Goal: Information Seeking & Learning: Learn about a topic

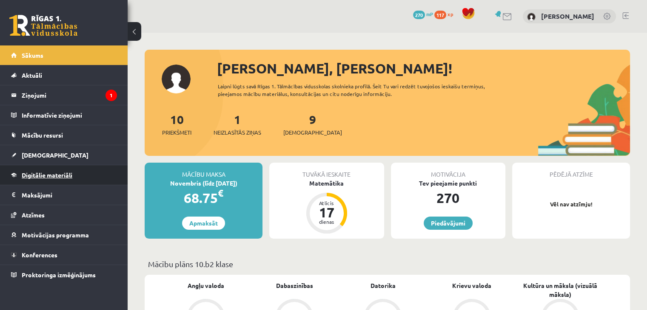
click at [55, 173] on span "Digitālie materiāli" at bounding box center [47, 175] width 51 height 8
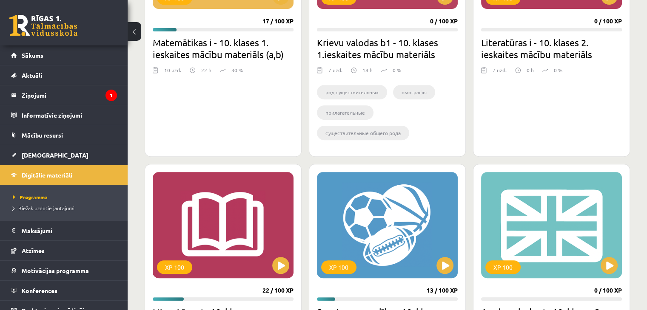
scroll to position [680, 0]
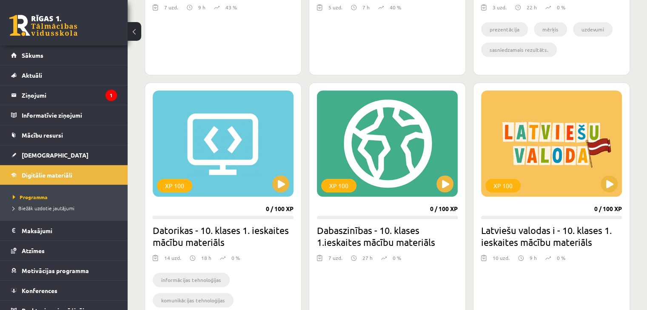
drag, startPoint x: 367, startPoint y: 86, endPoint x: 306, endPoint y: 82, distance: 61.3
click at [306, 82] on div "XP 100 17 / 100 XP Matemātikas i - 10. klases 1. ieskaites mācību materiāls (a,…" at bounding box center [387, 199] width 485 height 1274
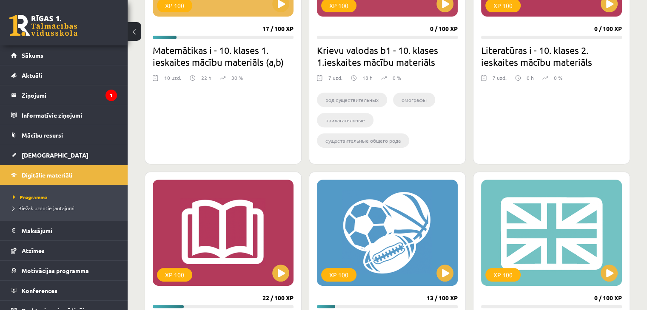
scroll to position [567, 0]
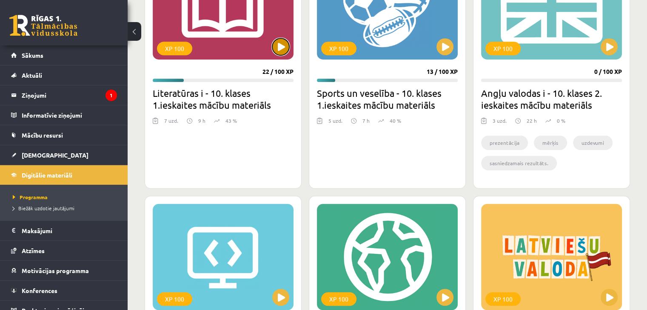
click at [277, 47] on button at bounding box center [280, 46] width 17 height 17
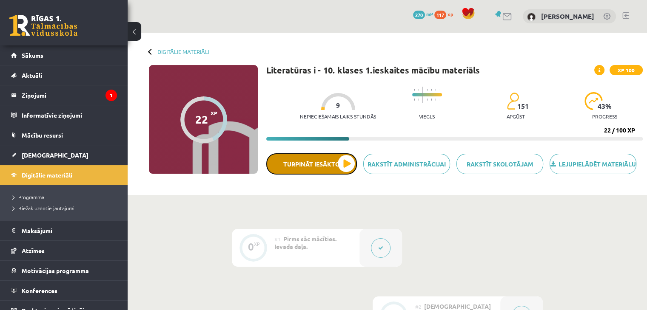
click at [342, 175] on button "Turpināt iesākto" at bounding box center [311, 163] width 91 height 21
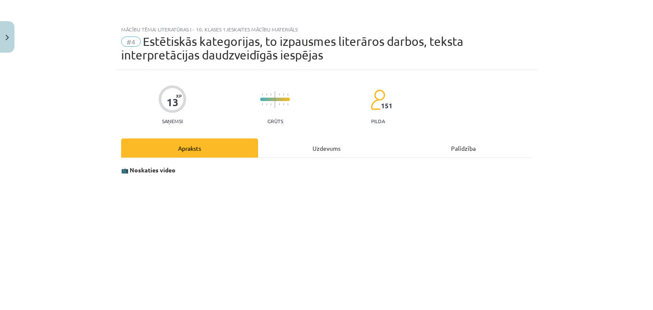
click at [319, 148] on div "Uzdevums" at bounding box center [326, 148] width 137 height 19
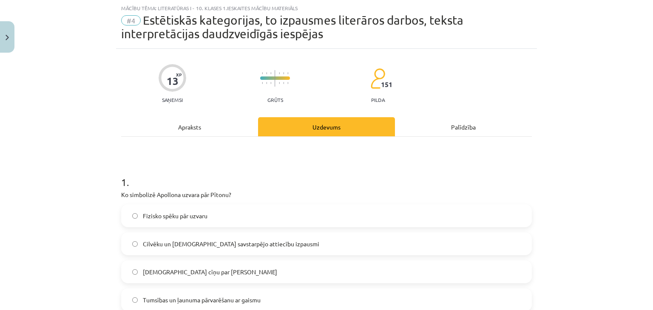
scroll to position [134, 0]
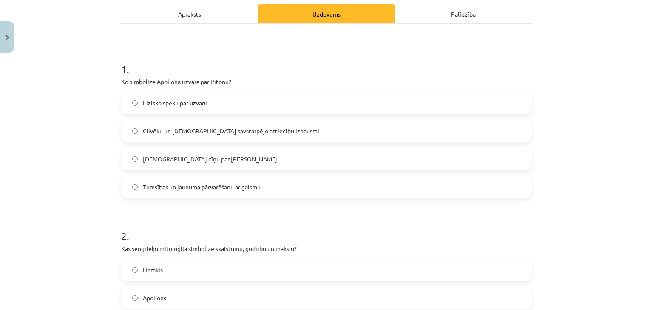
click at [201, 6] on div "Apraksts" at bounding box center [189, 13] width 137 height 19
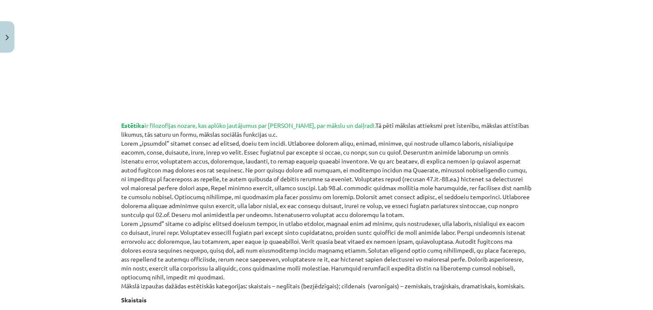
scroll to position [227, 0]
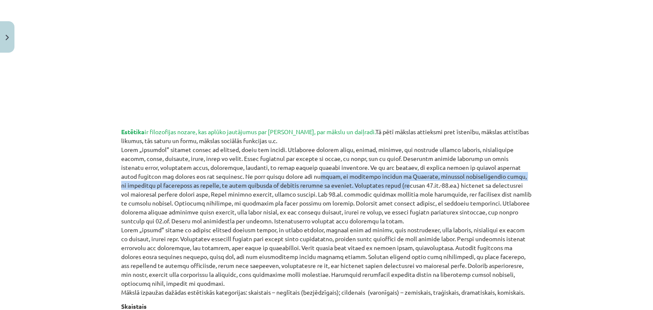
drag, startPoint x: 218, startPoint y: 177, endPoint x: 268, endPoint y: 184, distance: 50.6
click at [268, 184] on p "Estētika ir filozofijas nozare, kas aplūko jautājumus par skaisto, par mākslu u…" at bounding box center [326, 213] width 411 height 170
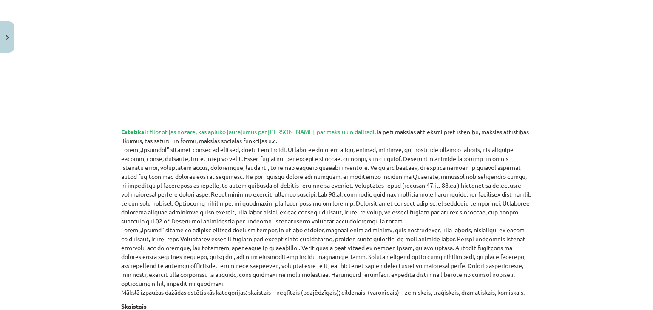
click at [485, 204] on p "Estētika ir filozofijas nozare, kas aplūko jautājumus par skaisto, par mākslu u…" at bounding box center [326, 213] width 411 height 170
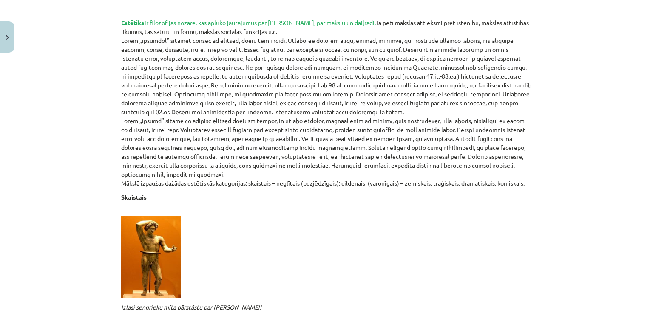
scroll to position [340, 0]
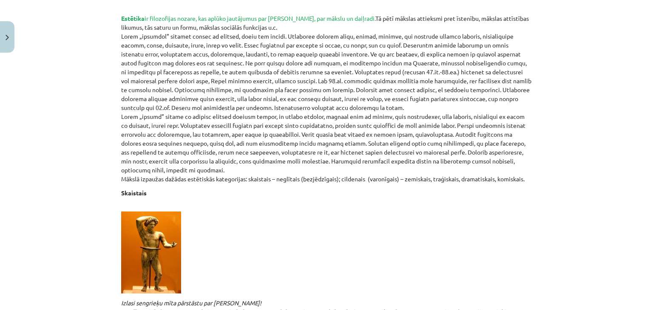
drag, startPoint x: 405, startPoint y: 60, endPoint x: 243, endPoint y: 207, distance: 219.1
click at [243, 210] on p at bounding box center [326, 248] width 411 height 91
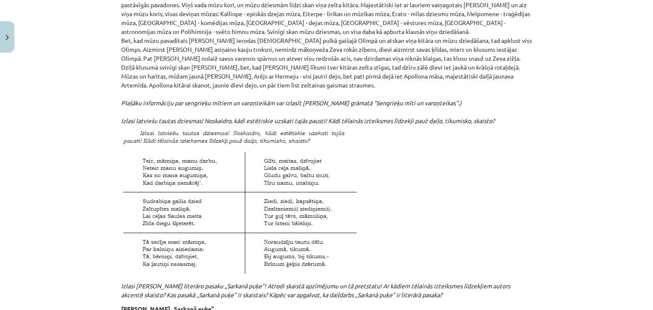
scroll to position [975, 0]
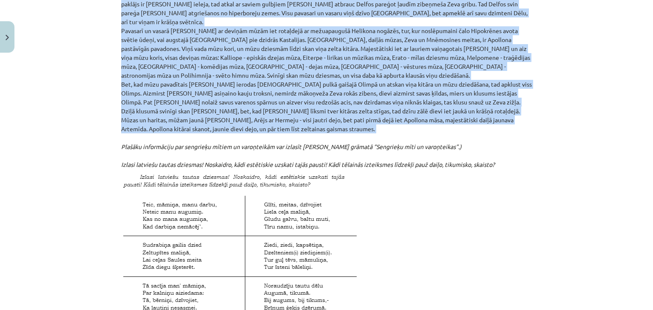
drag, startPoint x: 113, startPoint y: 130, endPoint x: 506, endPoint y: 119, distance: 393.0
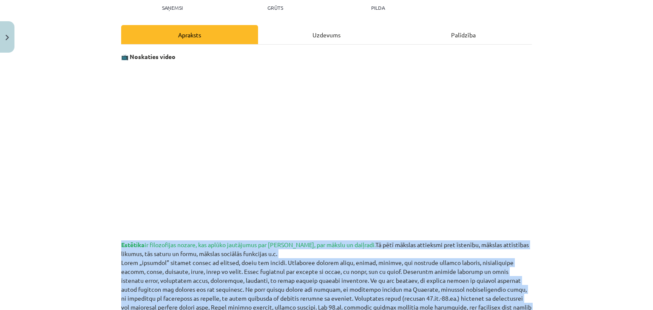
scroll to position [0, 0]
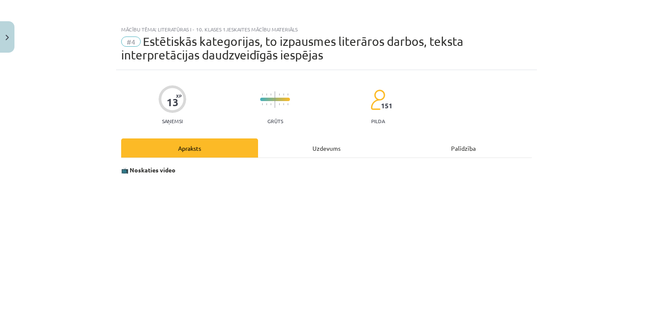
click at [568, 203] on div "Mācību tēma: Literatūras i - 10. klases 1.ieskaites mācību materiāls #4 Estētis…" at bounding box center [326, 155] width 653 height 310
click at [327, 148] on div "Uzdevums" at bounding box center [326, 148] width 137 height 19
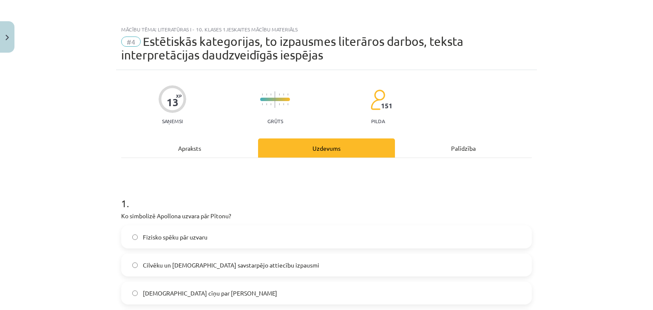
scroll to position [21, 0]
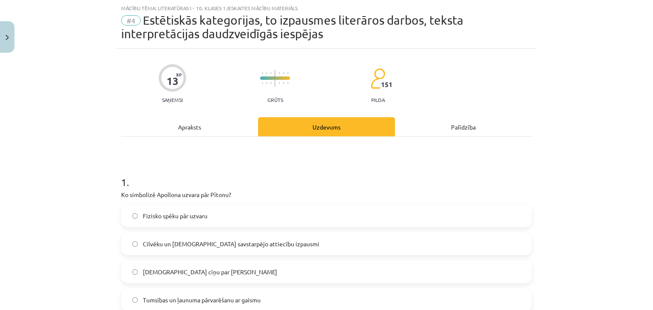
click at [206, 125] on div "Apraksts" at bounding box center [189, 126] width 137 height 19
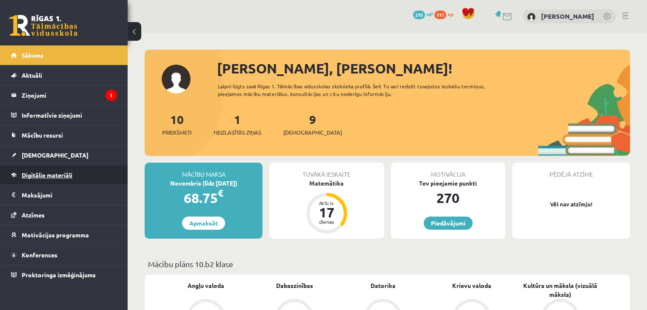
click at [49, 169] on link "Digitālie materiāli" at bounding box center [64, 175] width 106 height 20
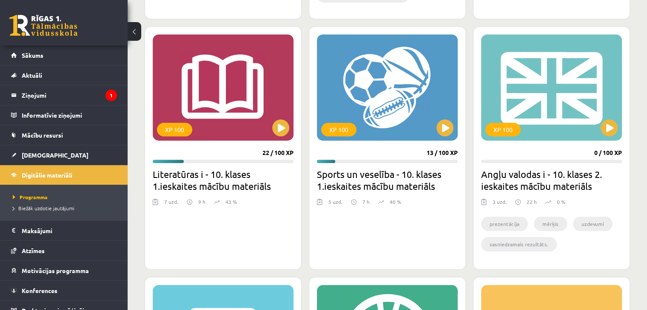
scroll to position [567, 0]
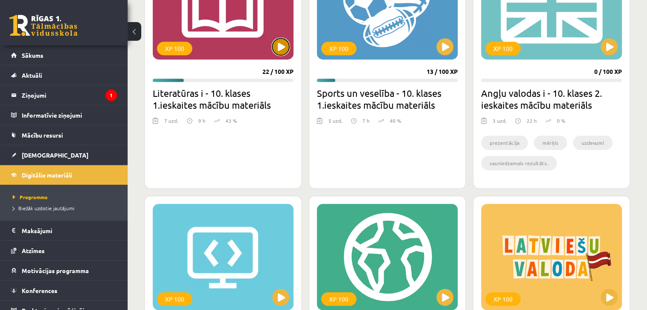
click at [275, 42] on button at bounding box center [280, 46] width 17 height 17
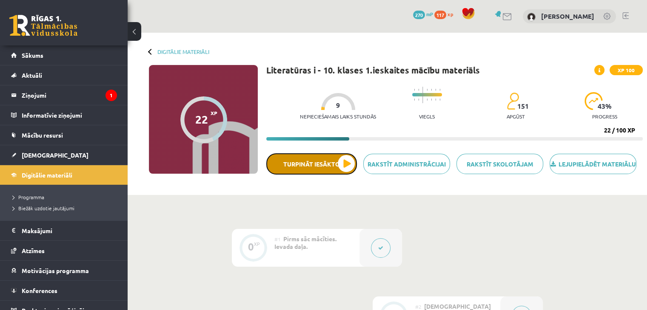
click at [340, 171] on button "Turpināt iesākto" at bounding box center [311, 163] width 91 height 21
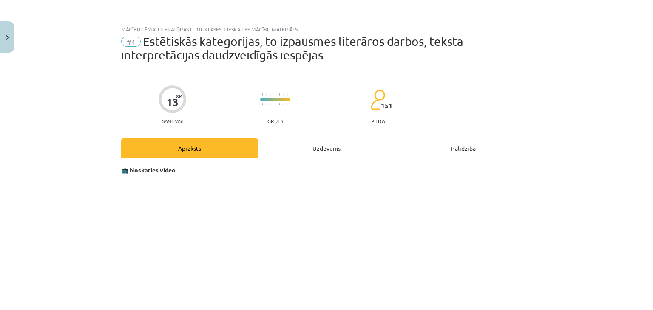
click at [315, 155] on div "Uzdevums" at bounding box center [326, 148] width 137 height 19
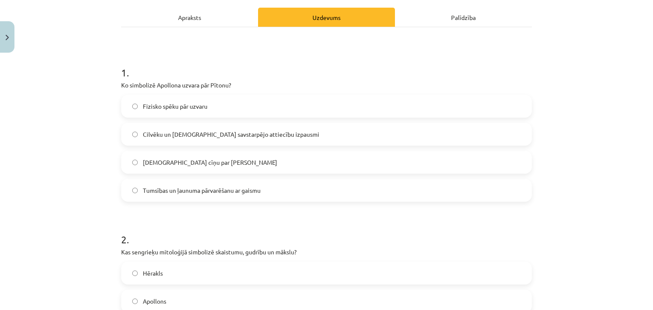
scroll to position [134, 0]
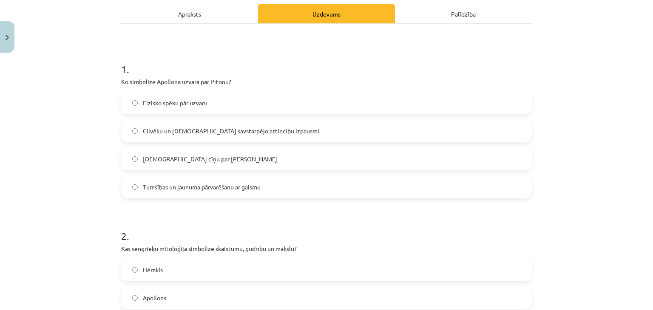
drag, startPoint x: 263, startPoint y: 101, endPoint x: 266, endPoint y: 97, distance: 4.5
click at [266, 97] on label "Fizisko spēku pār uzvaru" at bounding box center [326, 102] width 409 height 21
click at [240, 182] on label "Tumsības un ļaunuma pārvarēšanu ar gaismu" at bounding box center [326, 186] width 409 height 21
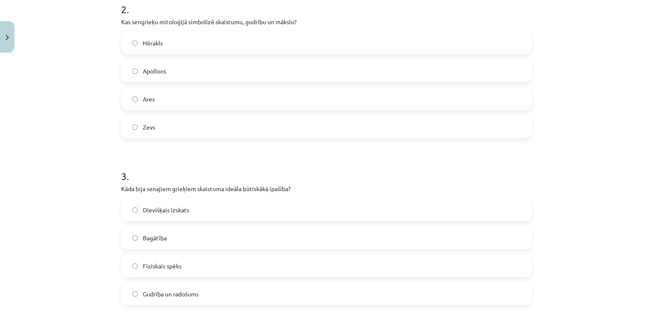
scroll to position [248, 0]
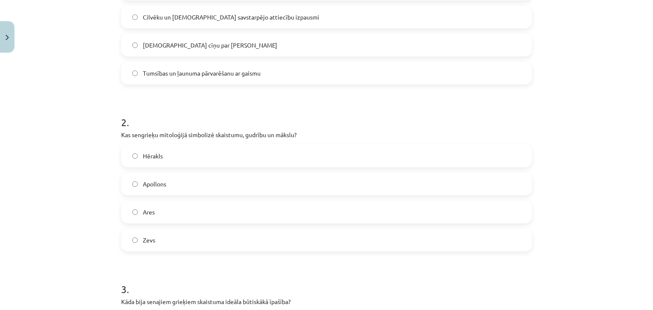
click at [190, 186] on label "Apollons" at bounding box center [326, 183] width 409 height 21
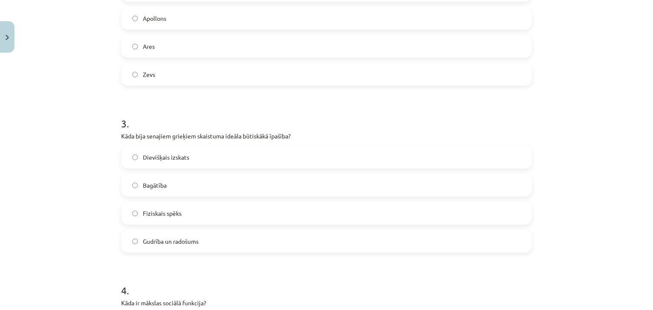
scroll to position [475, 0]
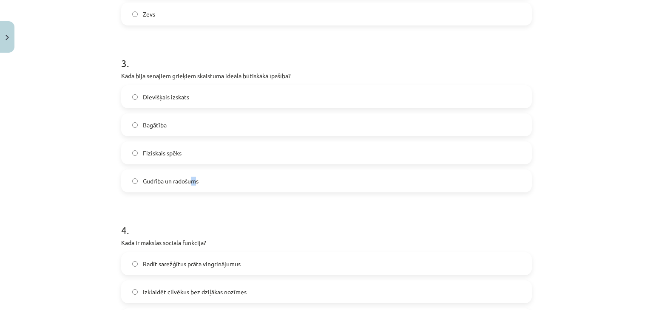
click at [193, 178] on span "Gudrība un radošums" at bounding box center [171, 181] width 56 height 9
click at [226, 171] on label "Gudrība un radošums" at bounding box center [326, 181] width 409 height 21
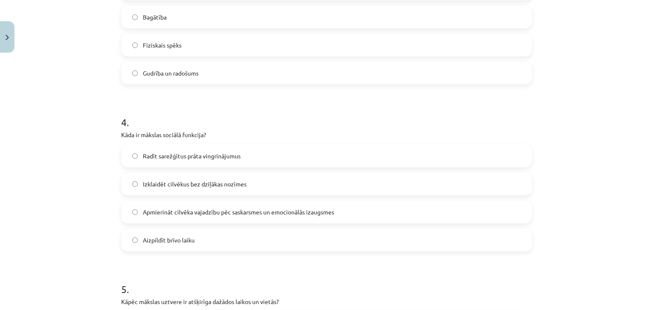
scroll to position [588, 0]
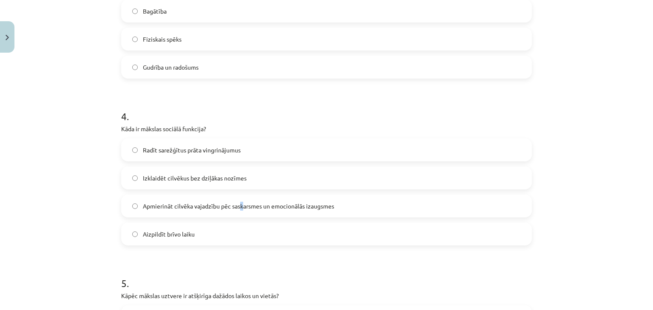
click at [239, 207] on span "Apmierināt cilvēka vajadzību pēc saskarsmes un emocionālās izaugsmes" at bounding box center [238, 206] width 191 height 9
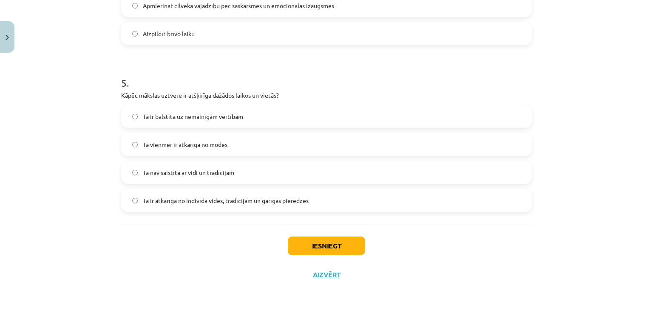
drag, startPoint x: 154, startPoint y: 136, endPoint x: 88, endPoint y: 185, distance: 81.5
click at [88, 185] on div "Mācību tēma: Literatūras i - 10. klases 1.ieskaites mācību materiāls #4 Estētis…" at bounding box center [326, 155] width 653 height 310
click at [185, 206] on label "Tā ir atkarīga no indivīda vides, tradīcijām un garīgās pieredzes" at bounding box center [326, 200] width 409 height 21
click at [313, 244] on button "Iesniegt" at bounding box center [326, 246] width 77 height 19
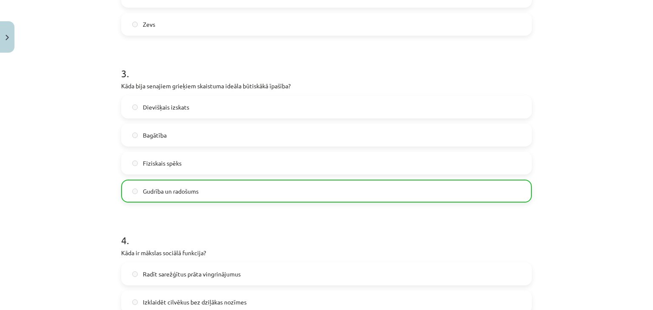
scroll to position [816, 0]
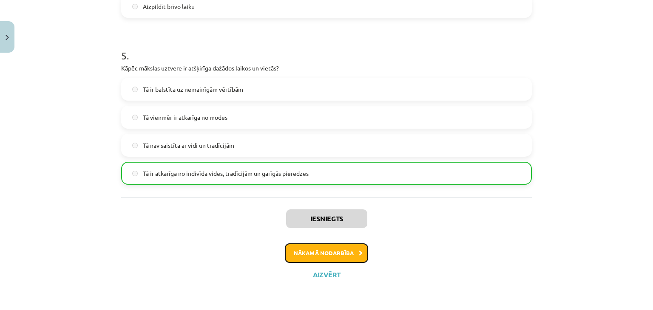
click at [289, 252] on button "Nākamā nodarbība" at bounding box center [326, 254] width 83 height 20
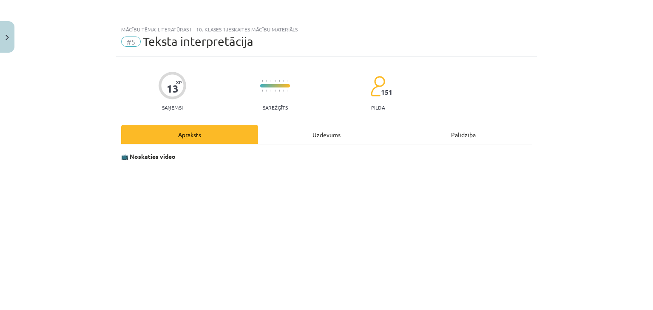
scroll to position [0, 0]
click at [307, 142] on div "Uzdevums" at bounding box center [326, 134] width 137 height 19
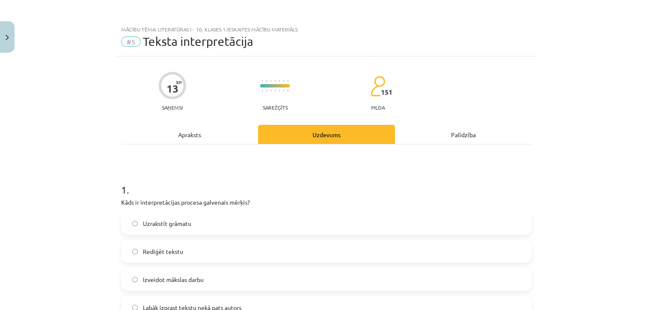
scroll to position [21, 0]
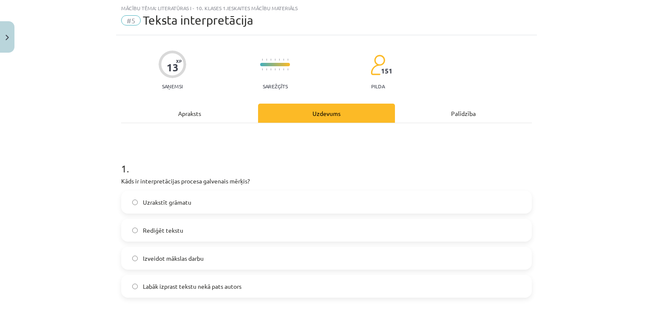
click at [212, 118] on div "Apraksts" at bounding box center [189, 113] width 137 height 19
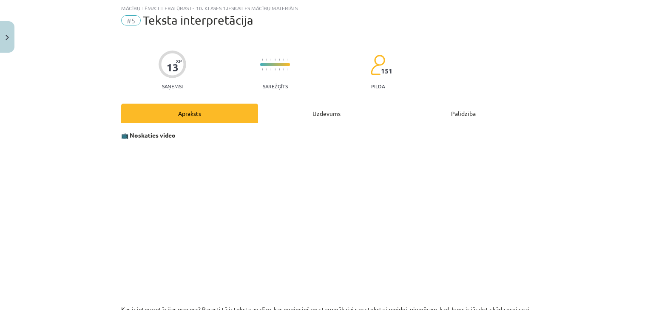
click at [309, 118] on div "Uzdevums" at bounding box center [326, 113] width 137 height 19
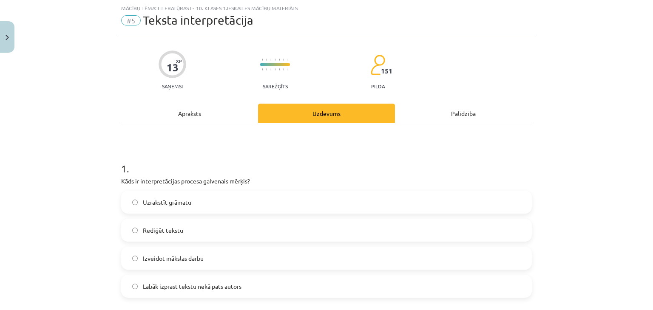
click at [261, 262] on label "Izveidot mākslas darbu" at bounding box center [326, 258] width 409 height 21
drag, startPoint x: 252, startPoint y: 285, endPoint x: 255, endPoint y: 274, distance: 11.2
click at [252, 284] on label "Labāk izprast tekstu nekā pats autors" at bounding box center [326, 286] width 409 height 21
click at [197, 233] on label "Rediģēt tekstu" at bounding box center [326, 230] width 409 height 21
drag, startPoint x: 145, startPoint y: 292, endPoint x: 156, endPoint y: 266, distance: 28.8
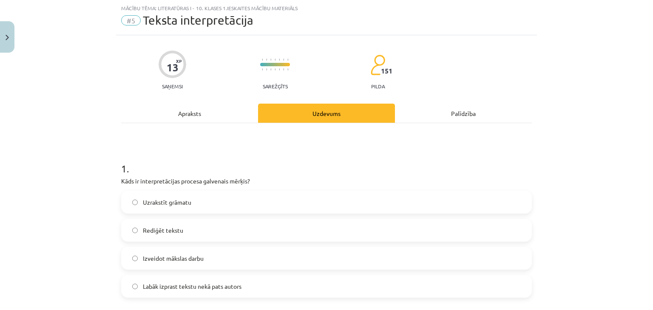
click at [145, 291] on label "Labāk izprast tekstu nekā pats autors" at bounding box center [326, 286] width 409 height 21
click at [158, 231] on span "Rediģēt tekstu" at bounding box center [163, 230] width 40 height 9
drag, startPoint x: 145, startPoint y: 294, endPoint x: 148, endPoint y: 287, distance: 7.8
click at [148, 293] on label "Labāk izprast tekstu nekā pats autors" at bounding box center [326, 286] width 409 height 21
click at [129, 281] on label "Labāk izprast tekstu nekā pats autors" at bounding box center [326, 286] width 409 height 21
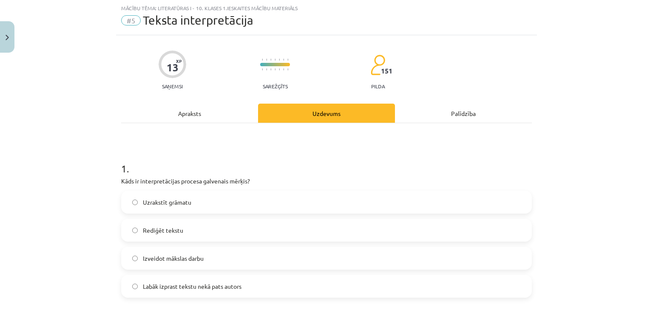
click at [143, 230] on span "Rediģēt tekstu" at bounding box center [163, 230] width 40 height 9
click at [135, 284] on label "Labāk izprast tekstu nekā pats autors" at bounding box center [326, 286] width 409 height 21
click at [137, 261] on label "Izveidot mākslas darbu" at bounding box center [326, 258] width 409 height 21
click at [201, 115] on div "Apraksts" at bounding box center [189, 113] width 137 height 19
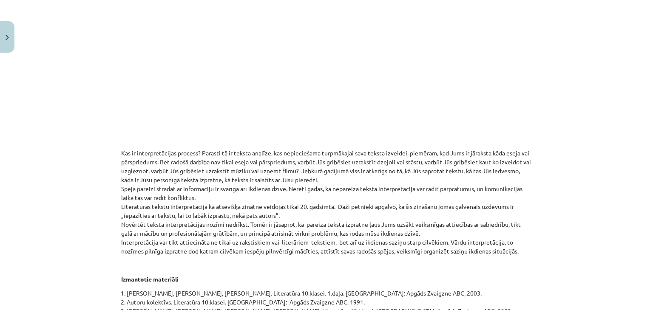
scroll to position [134, 0]
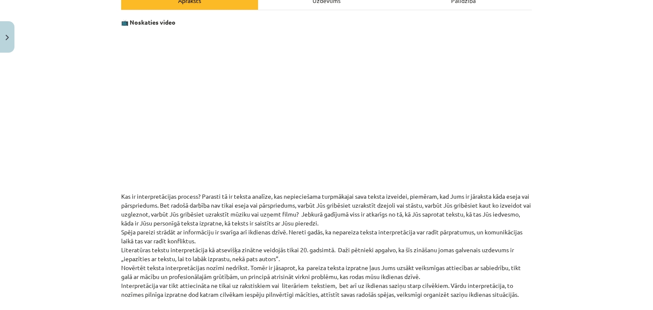
click at [350, 198] on p "Kas ir interpretācijas process? Parasti tā ir teksta analīze, kas nepieciešama …" at bounding box center [326, 245] width 411 height 107
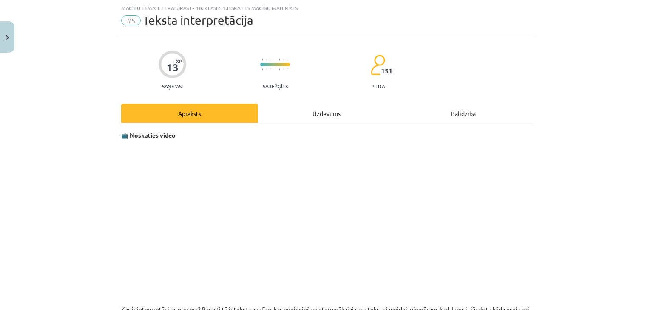
click at [342, 114] on div "Uzdevums" at bounding box center [326, 113] width 137 height 19
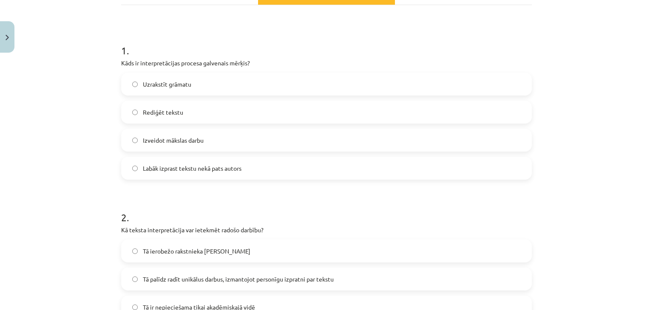
scroll to position [134, 0]
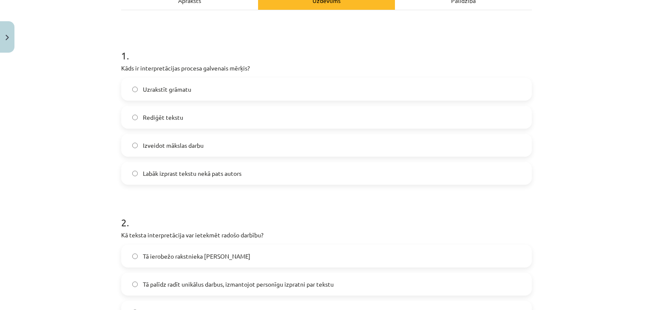
drag, startPoint x: 212, startPoint y: 158, endPoint x: 97, endPoint y: 164, distance: 115.4
click at [97, 164] on div "Mācību tēma: Literatūras i - 10. klases 1.ieskaites mācību materiāls #5 Teksta …" at bounding box center [326, 155] width 653 height 310
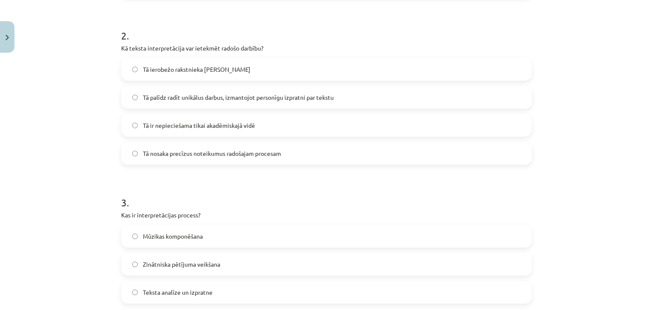
scroll to position [361, 0]
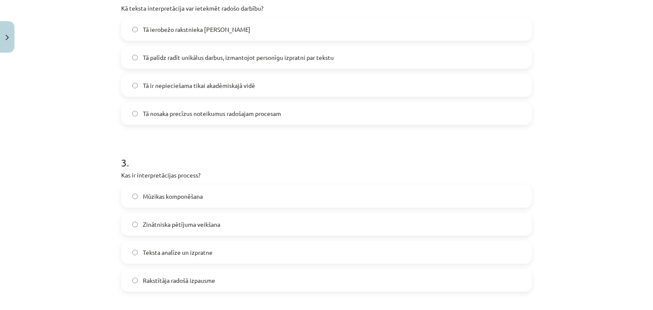
drag, startPoint x: 71, startPoint y: 142, endPoint x: 17, endPoint y: 85, distance: 77.9
click at [17, 85] on div "Mācību tēma: Literatūras i - 10. klases 1.ieskaites mācību materiāls #5 Teksta …" at bounding box center [326, 155] width 653 height 310
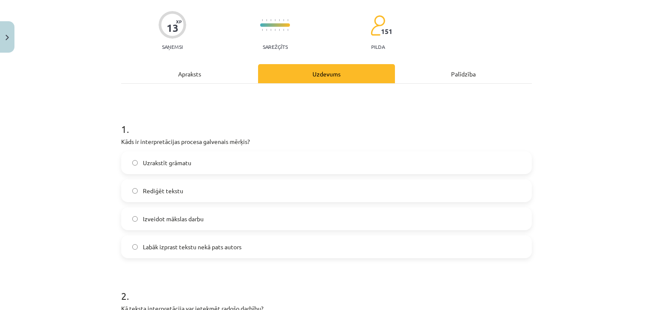
scroll to position [21, 0]
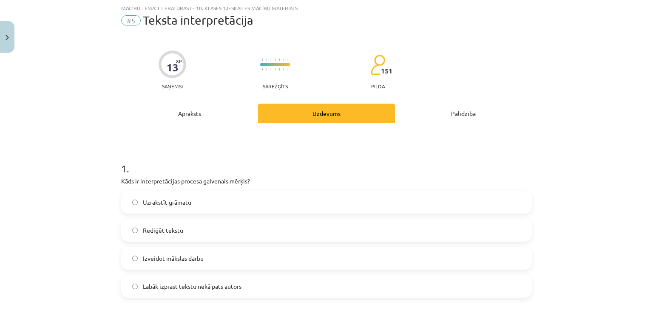
click at [202, 117] on div "Apraksts" at bounding box center [189, 113] width 137 height 19
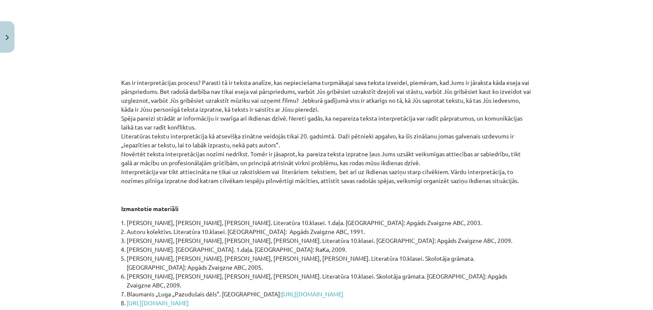
scroll to position [0, 0]
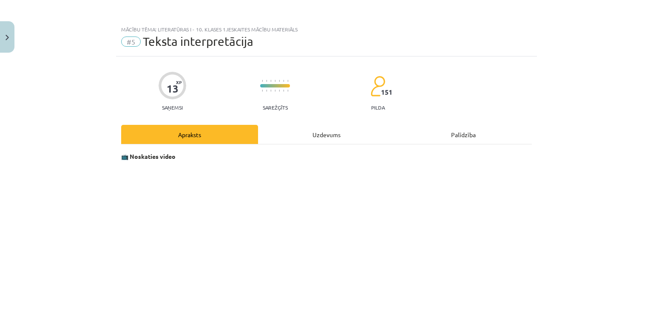
click at [308, 133] on div "Uzdevums" at bounding box center [326, 134] width 137 height 19
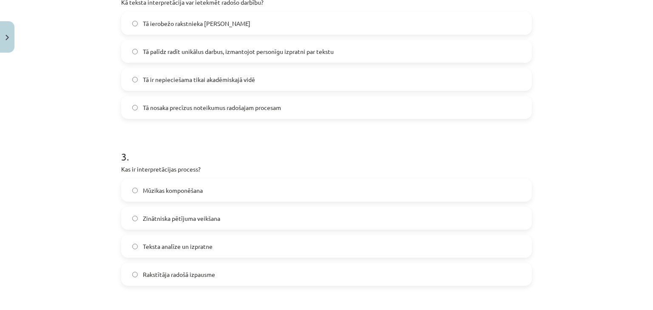
scroll to position [361, 0]
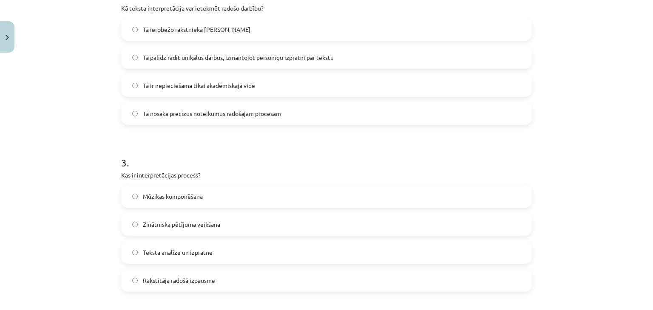
click at [219, 253] on label "Teksta analīze un izpratne" at bounding box center [326, 252] width 409 height 21
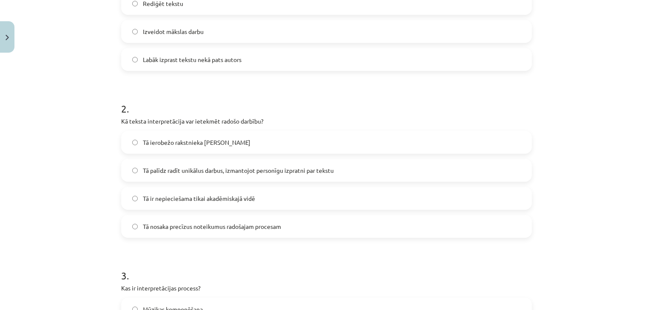
click at [210, 172] on span "Tā palīdz radīt unikālus darbus, izmantojot personīgu izpratni par tekstu" at bounding box center [238, 170] width 191 height 9
click at [213, 232] on label "Tā nosaka precīzus noteikumus radošajam procesam" at bounding box center [326, 226] width 409 height 21
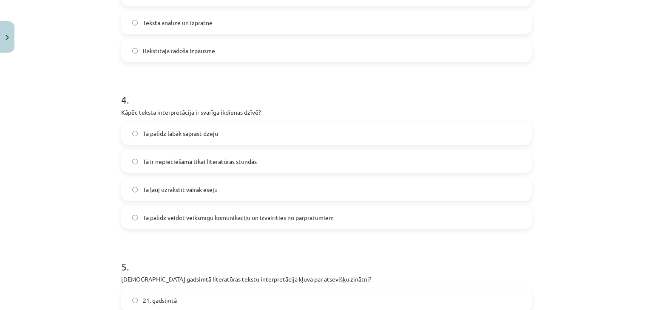
scroll to position [588, 0]
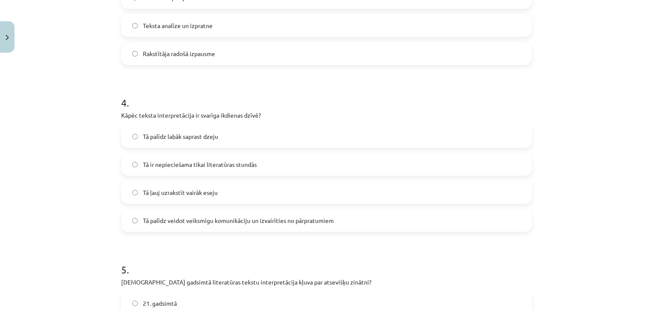
click at [176, 219] on span "Tā palīdz veidot veiksmīgu komunikāciju un izvairīties no pārpratumiem" at bounding box center [238, 220] width 191 height 9
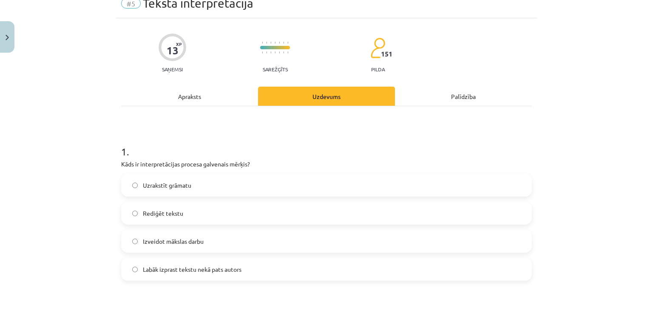
scroll to position [0, 0]
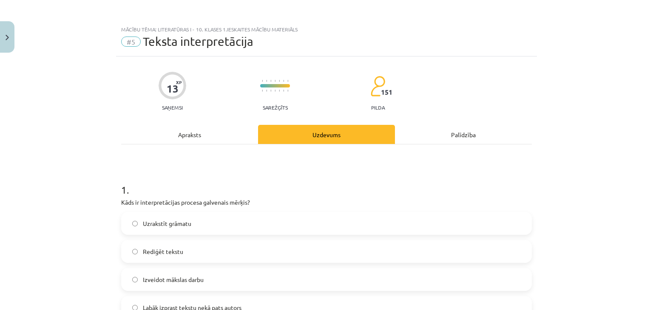
click at [218, 136] on div "Apraksts" at bounding box center [189, 134] width 137 height 19
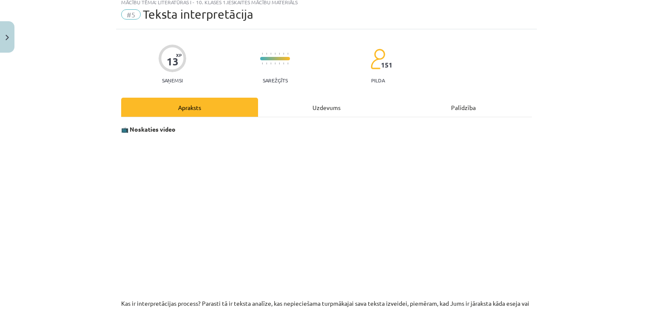
scroll to position [21, 0]
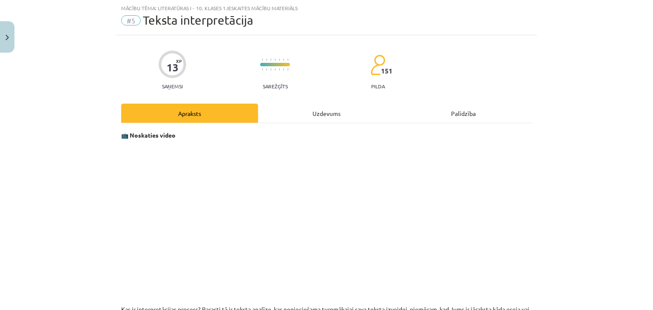
click at [303, 113] on div "Uzdevums" at bounding box center [326, 113] width 137 height 19
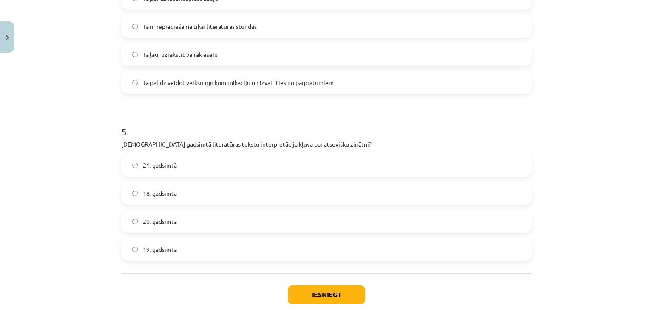
scroll to position [776, 0]
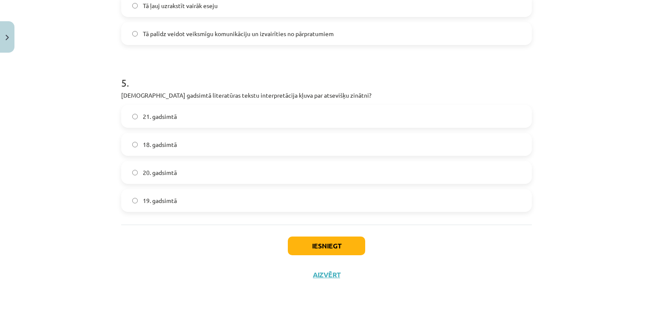
click at [194, 165] on label "20. gadsimtā" at bounding box center [326, 172] width 409 height 21
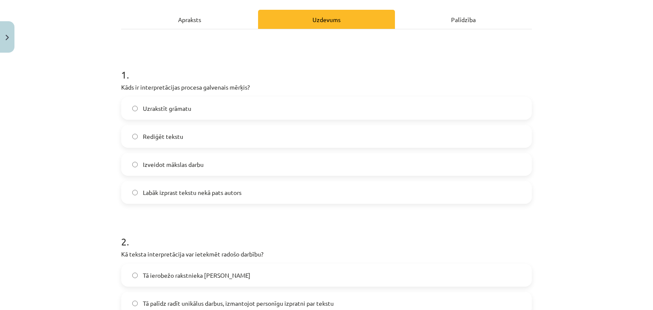
scroll to position [113, 0]
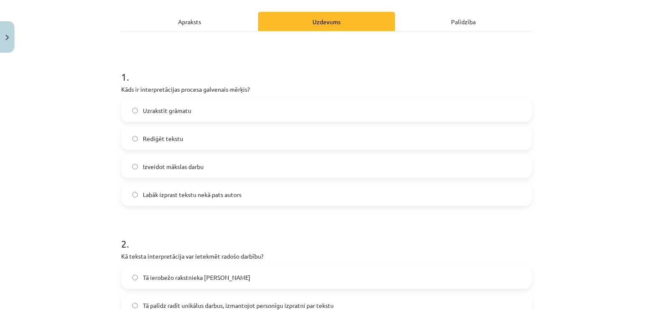
click at [184, 142] on label "Rediģēt tekstu" at bounding box center [326, 138] width 409 height 21
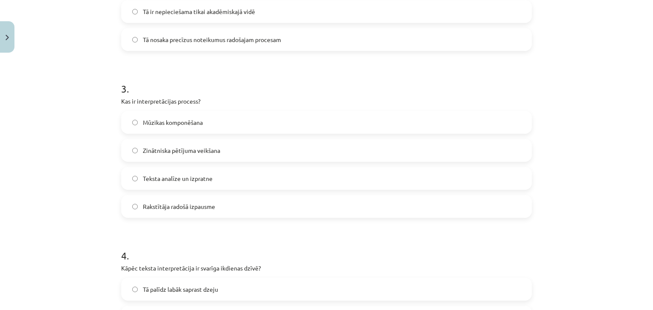
scroll to position [209, 0]
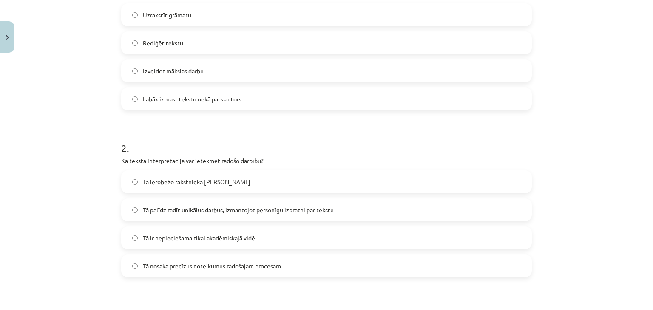
click at [162, 208] on span "Tā palīdz radīt unikālus darbus, izmantojot personīgu izpratni par tekstu" at bounding box center [238, 210] width 191 height 9
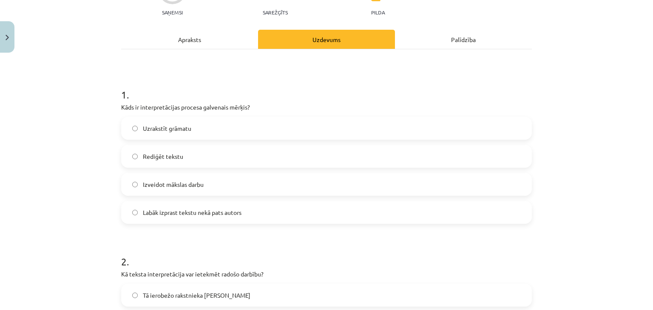
click at [454, 42] on div "Palīdzība" at bounding box center [463, 39] width 137 height 19
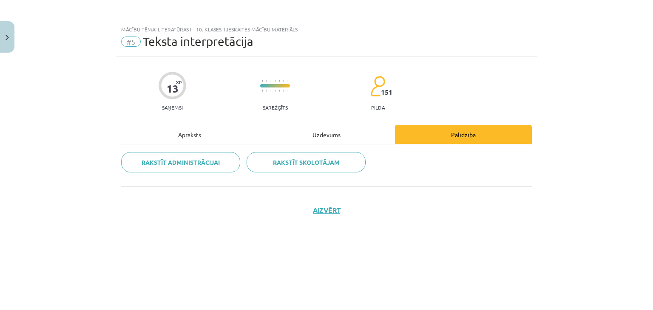
scroll to position [0, 0]
click at [345, 133] on div "Uzdevums" at bounding box center [326, 134] width 137 height 19
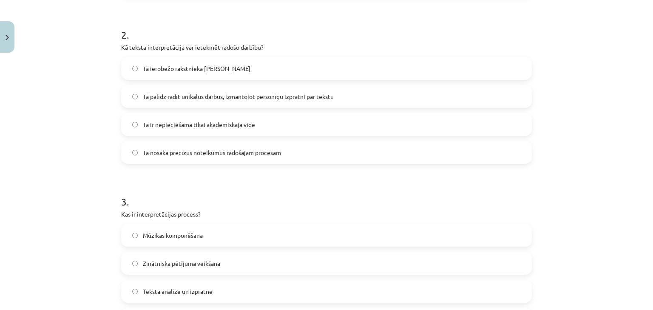
scroll to position [95, 0]
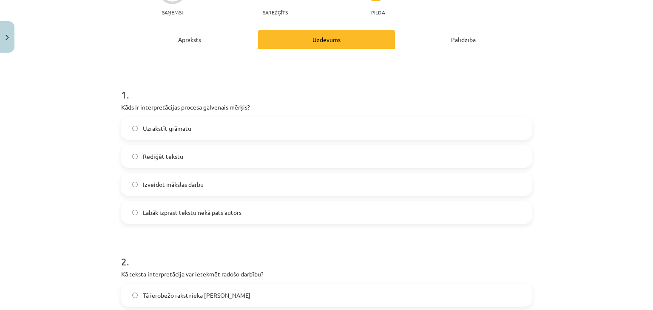
click at [171, 48] on div "Apraksts" at bounding box center [189, 39] width 137 height 19
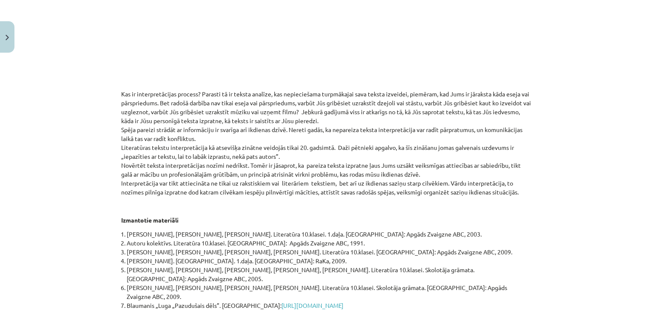
scroll to position [248, 0]
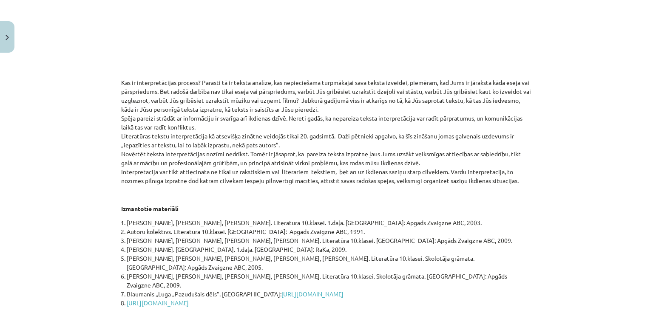
drag, startPoint x: 169, startPoint y: 70, endPoint x: 607, endPoint y: 77, distance: 437.6
click at [607, 77] on div "Mācību tēma: Literatūras i - 10. klases 1.ieskaites mācību materiāls #5 Teksta …" at bounding box center [326, 155] width 653 height 310
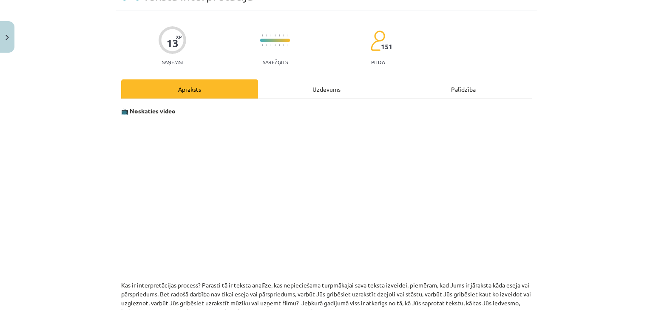
scroll to position [0, 0]
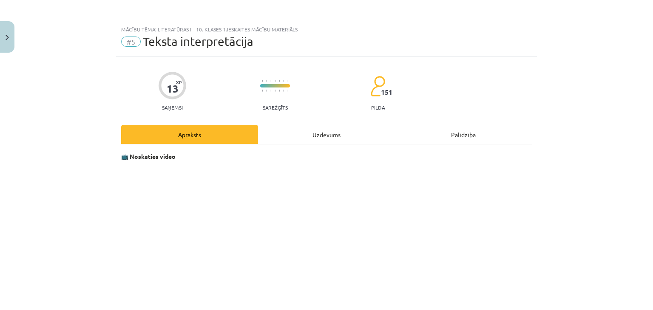
click at [315, 136] on div "Uzdevums" at bounding box center [326, 134] width 137 height 19
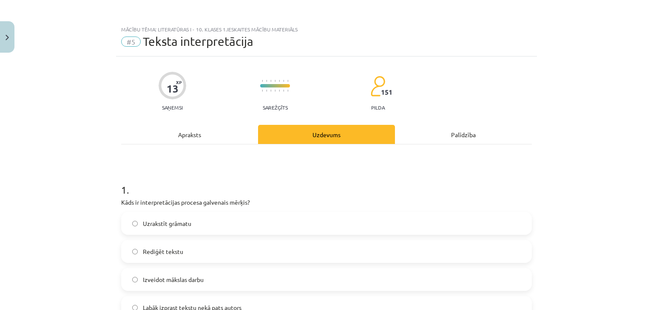
scroll to position [21, 0]
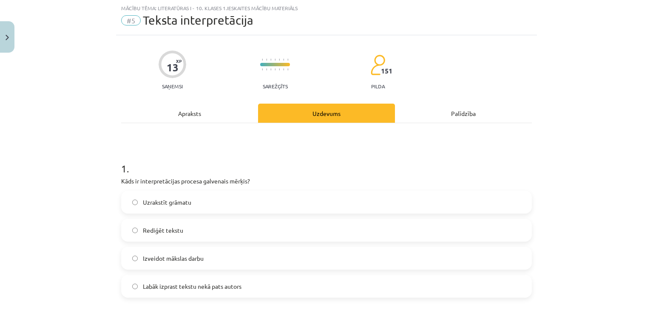
click at [234, 263] on label "Izveidot mākslas darbu" at bounding box center [326, 258] width 409 height 21
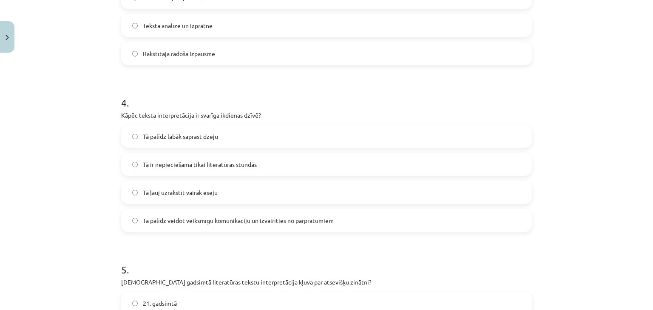
scroll to position [776, 0]
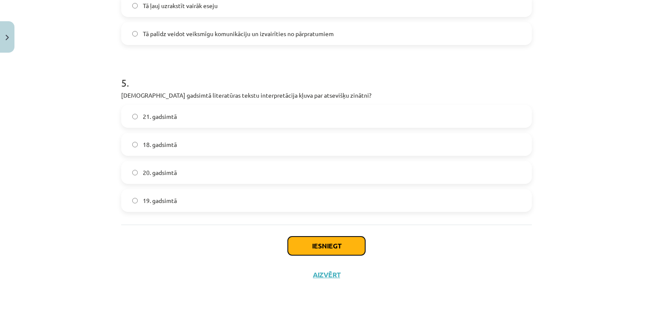
click at [330, 243] on button "Iesniegt" at bounding box center [326, 246] width 77 height 19
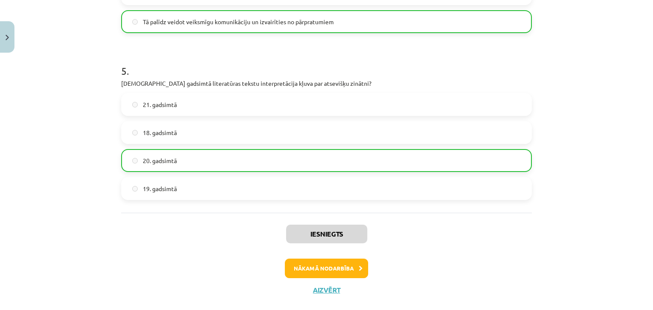
scroll to position [803, 0]
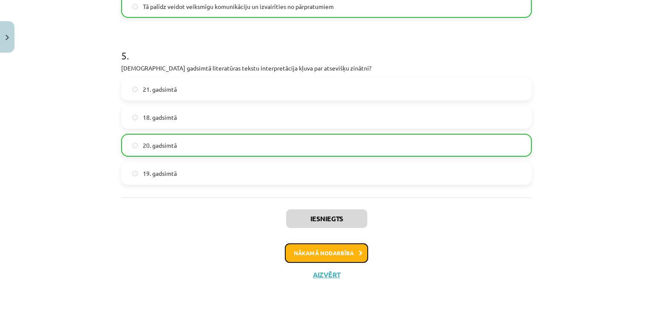
click at [329, 252] on button "Nākamā nodarbība" at bounding box center [326, 254] width 83 height 20
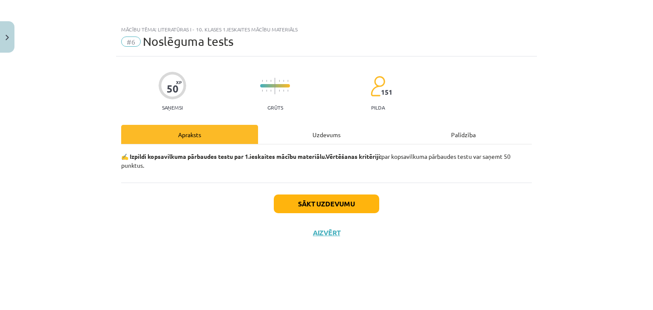
scroll to position [0, 0]
click at [342, 207] on button "Sākt uzdevumu" at bounding box center [326, 204] width 105 height 19
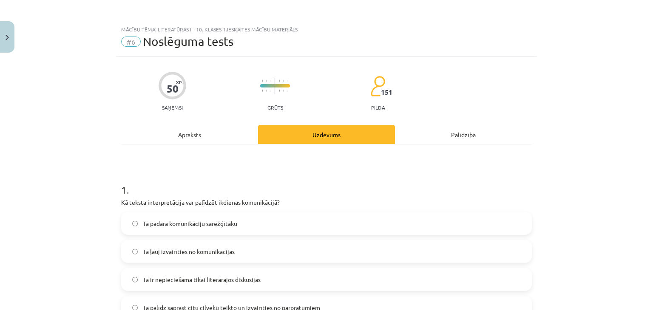
click at [206, 134] on div "Apraksts" at bounding box center [189, 134] width 137 height 19
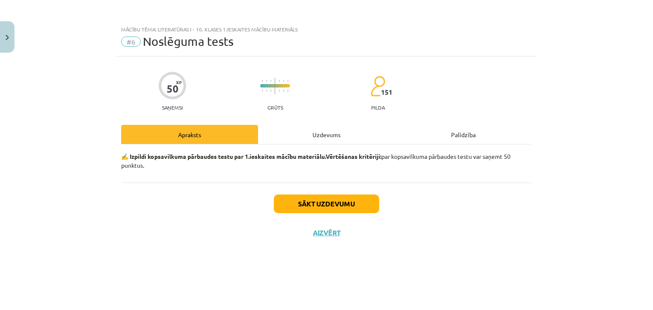
click at [301, 131] on div "Uzdevums" at bounding box center [326, 134] width 137 height 19
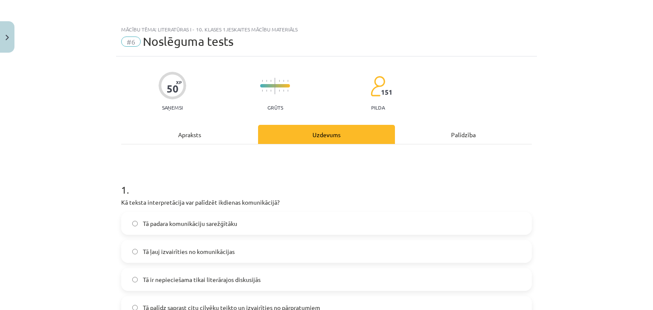
drag, startPoint x: 321, startPoint y: 220, endPoint x: 316, endPoint y: 220, distance: 5.5
drag, startPoint x: 316, startPoint y: 220, endPoint x: 212, endPoint y: 173, distance: 114.2
click at [212, 173] on h1 "1 ." at bounding box center [326, 182] width 411 height 26
click at [199, 143] on div "Apraksts" at bounding box center [189, 134] width 137 height 19
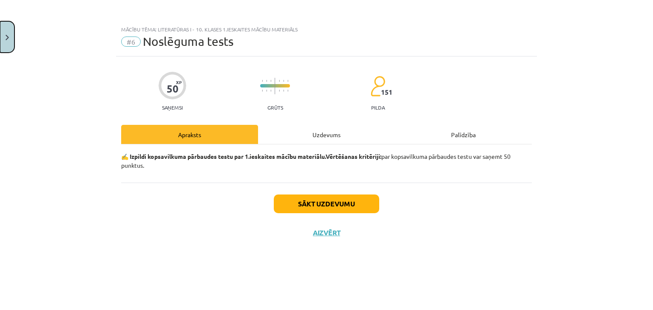
click at [3, 35] on button "Close" at bounding box center [7, 36] width 14 height 31
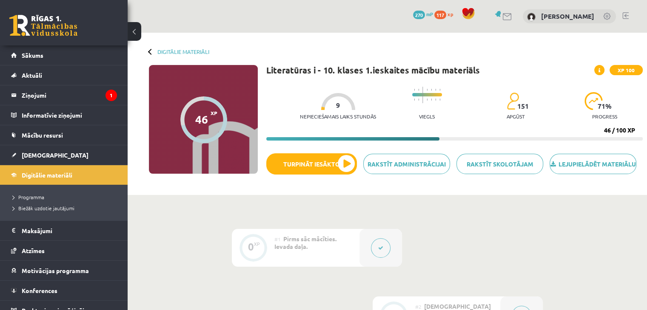
click at [392, 114] on div "Nepieciešamais laiks stundās 9 Viegls 151 apgūst 71 % progress" at bounding box center [471, 103] width 343 height 42
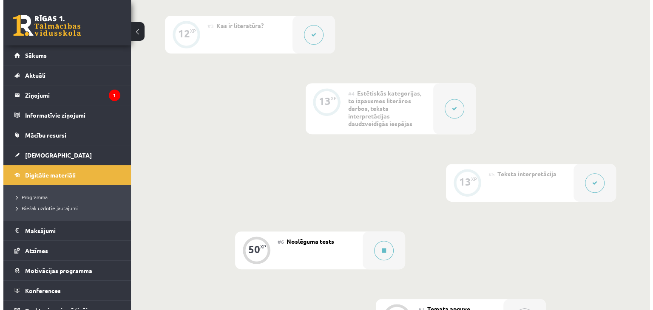
scroll to position [453, 0]
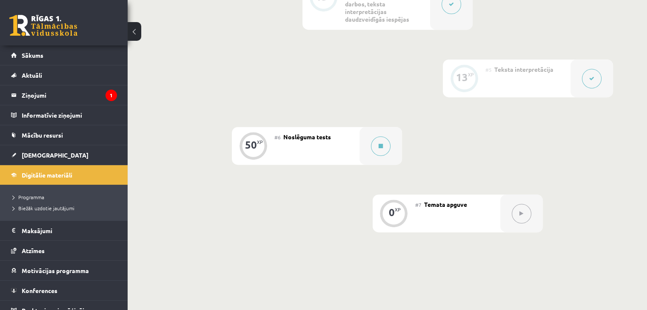
click at [596, 88] on button at bounding box center [592, 79] width 20 height 20
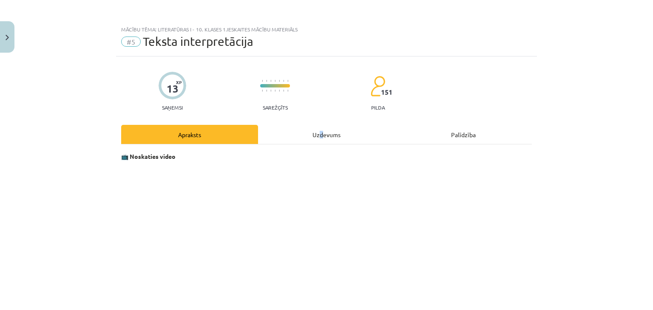
click at [316, 131] on div "Uzdevums" at bounding box center [326, 134] width 137 height 19
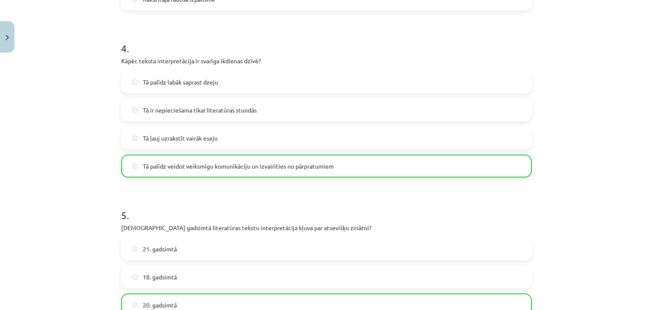
scroll to position [803, 0]
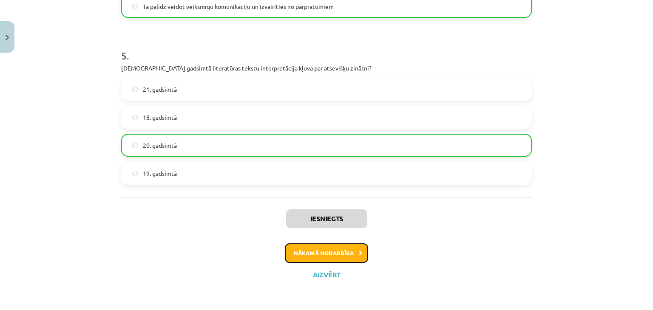
click at [310, 257] on button "Nākamā nodarbība" at bounding box center [326, 254] width 83 height 20
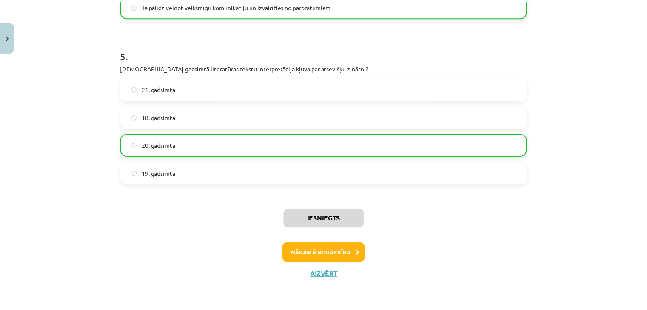
scroll to position [0, 0]
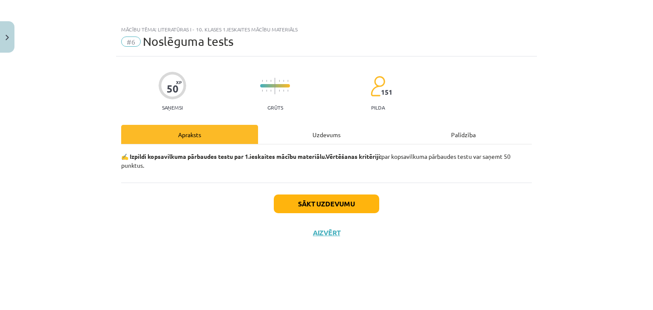
click at [327, 131] on div "Uzdevums" at bounding box center [326, 134] width 137 height 19
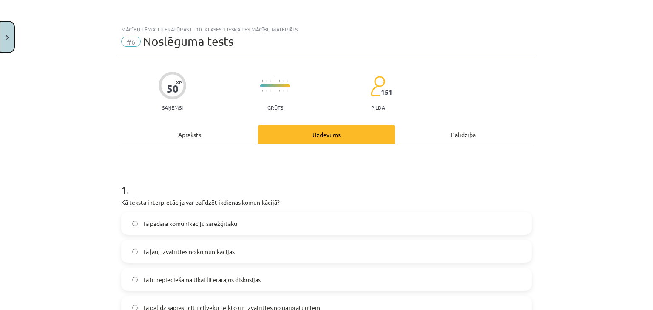
click at [5, 44] on button "Close" at bounding box center [7, 36] width 14 height 31
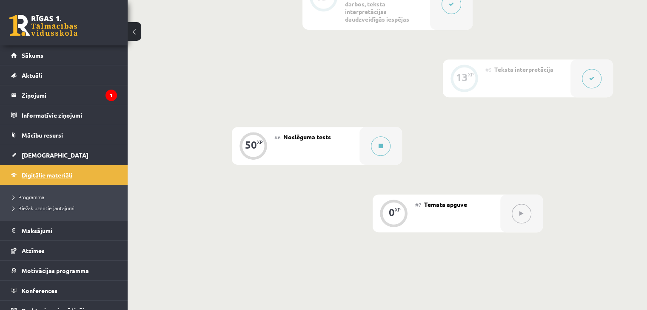
click at [68, 176] on span "Digitālie materiāli" at bounding box center [47, 175] width 51 height 8
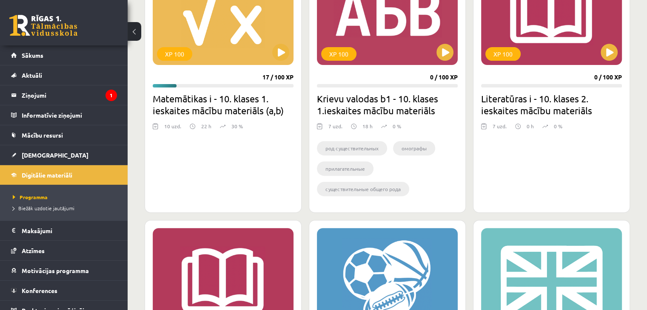
scroll to position [567, 0]
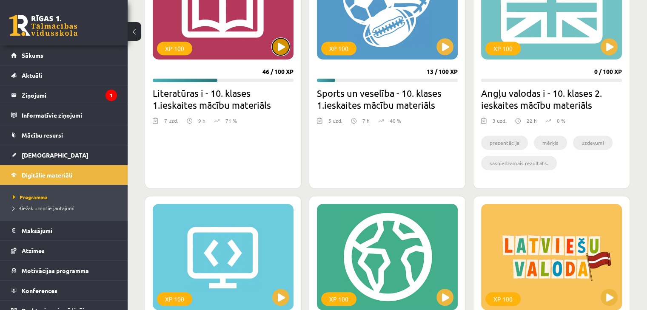
click at [286, 51] on button at bounding box center [280, 46] width 17 height 17
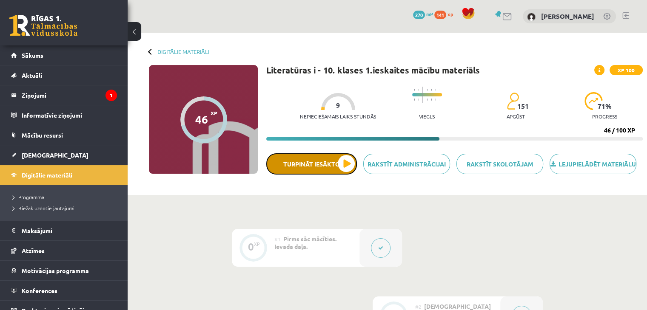
click at [351, 175] on button "Turpināt iesākto" at bounding box center [311, 163] width 91 height 21
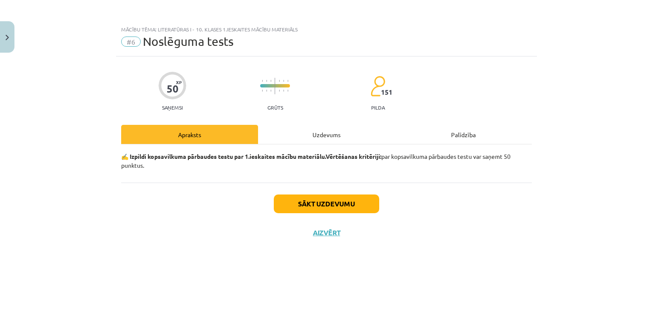
click at [322, 135] on div "Uzdevums" at bounding box center [326, 134] width 137 height 19
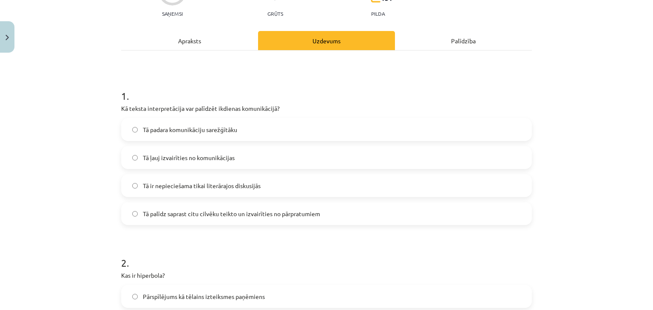
scroll to position [113, 0]
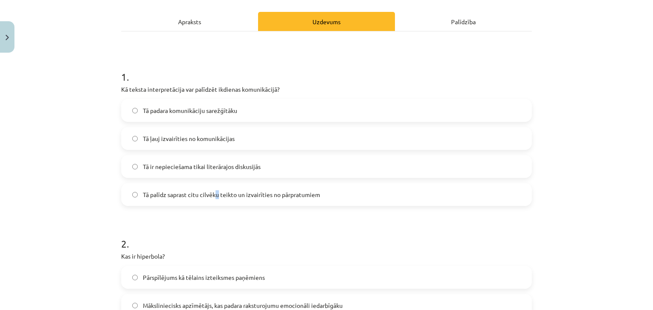
click at [216, 201] on label "Tā palīdz saprast citu cilvēku teikto un izvairīties no pārpratumiem" at bounding box center [326, 194] width 409 height 21
click at [130, 197] on label "Tā palīdz saprast citu cilvēku teikto un izvairīties no pārpratumiem" at bounding box center [326, 194] width 409 height 21
click at [185, 230] on h1 "2 ." at bounding box center [326, 236] width 411 height 26
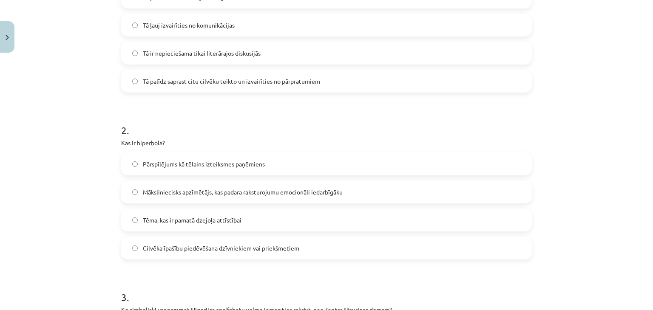
click at [210, 198] on label "Māksliniecisks apzīmētājs, kas padara raksturojumu emocionāli iedarbīgāku" at bounding box center [326, 192] width 409 height 21
click at [191, 163] on span "Pārspīlējums kā tēlains izteiksmes paņēmiens" at bounding box center [204, 164] width 122 height 9
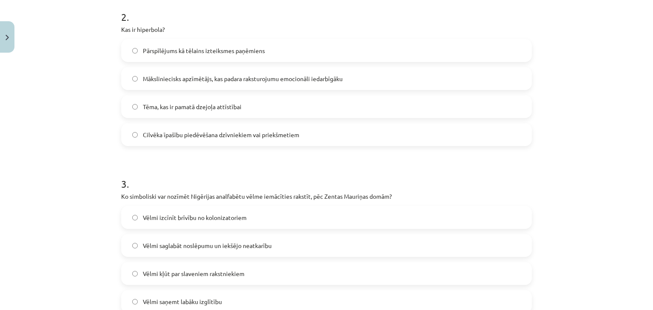
scroll to position [453, 0]
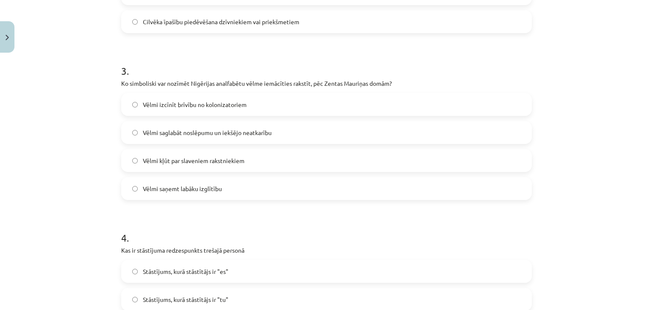
click at [210, 141] on label "Vēlmi saglabāt noslēpumu un iekšējo neatkarību" at bounding box center [326, 132] width 409 height 21
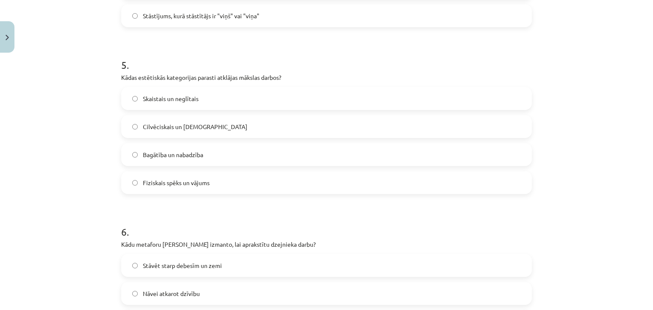
scroll to position [567, 0]
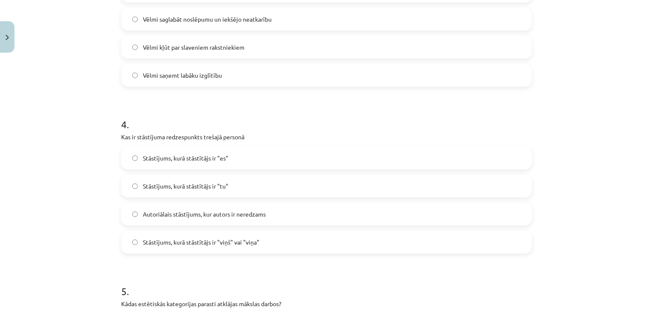
click at [175, 238] on span "Stāstījums, kurā stāstītājs ir "viņš" vai "viņa"" at bounding box center [201, 242] width 117 height 9
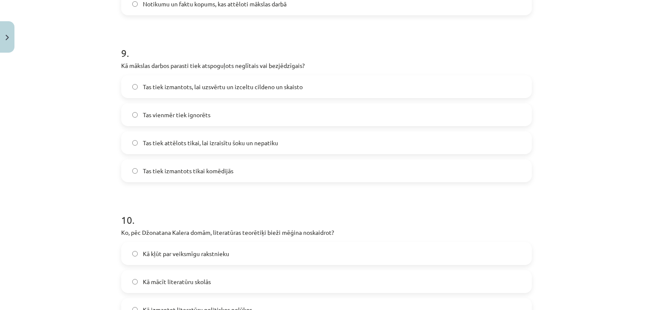
scroll to position [1587, 0]
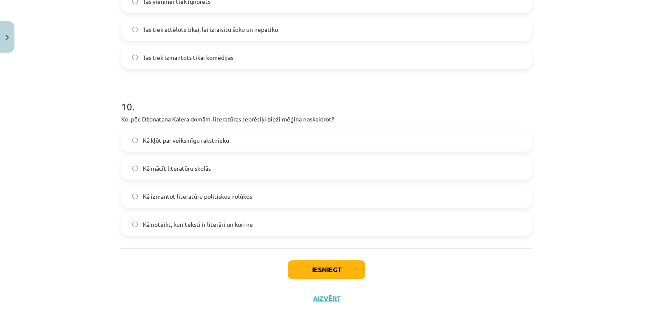
click at [222, 221] on span "Kā noteikt, kuri teksti ir literāri un kuri ne" at bounding box center [198, 224] width 110 height 9
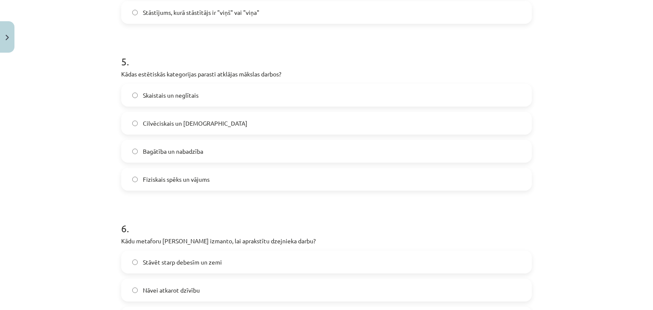
scroll to position [793, 0]
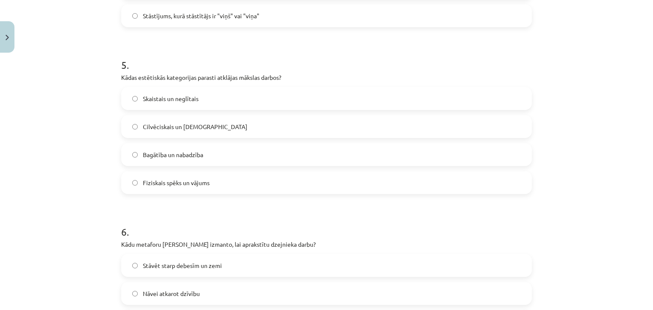
click at [216, 135] on label "Cilvēciskais un dievišķais" at bounding box center [326, 126] width 409 height 21
click at [190, 157] on span "Bagātība un nabadzība" at bounding box center [173, 155] width 60 height 9
click at [207, 100] on label "Skaistais un neglītais" at bounding box center [326, 98] width 409 height 21
click at [216, 177] on label "Fiziskais spēks un vājums" at bounding box center [326, 182] width 409 height 21
click at [226, 101] on label "Skaistais un neglītais" at bounding box center [326, 98] width 409 height 21
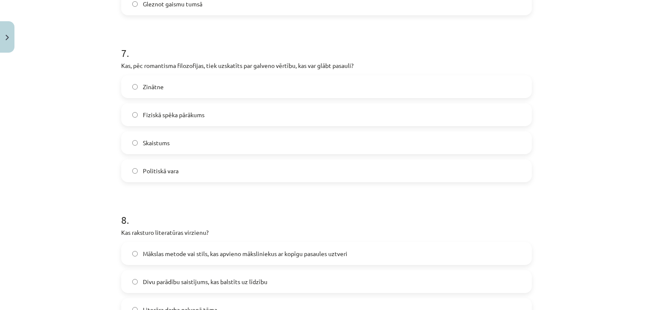
scroll to position [1134, 0]
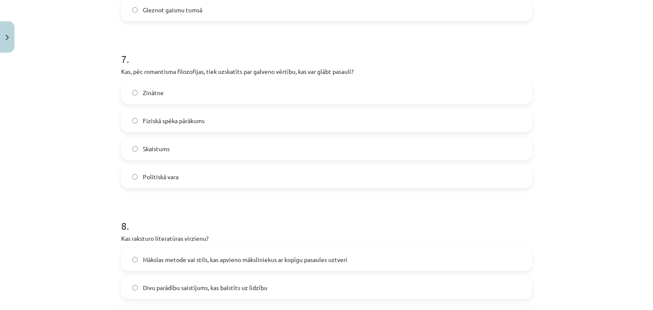
drag, startPoint x: 271, startPoint y: 90, endPoint x: 71, endPoint y: 145, distance: 207.6
click at [71, 145] on div "Mācību tēma: Literatūras i - 10. klases 1.ieskaites mācību materiāls #6 Noslēgu…" at bounding box center [326, 155] width 653 height 310
click at [185, 153] on label "Skaistums" at bounding box center [326, 148] width 409 height 21
drag, startPoint x: 194, startPoint y: 113, endPoint x: 76, endPoint y: 137, distance: 120.7
click at [76, 141] on div "Mācību tēma: Literatūras i - 10. klases 1.ieskaites mācību materiāls #6 Noslēgu…" at bounding box center [326, 155] width 653 height 310
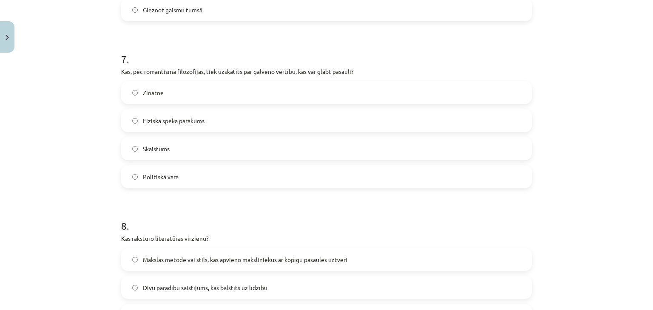
scroll to position [1247, 0]
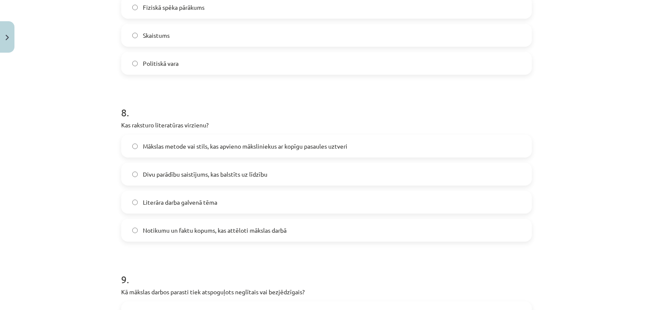
click at [241, 230] on span "Notikumu un faktu kopums, kas attēloti mākslas darbā" at bounding box center [215, 230] width 144 height 9
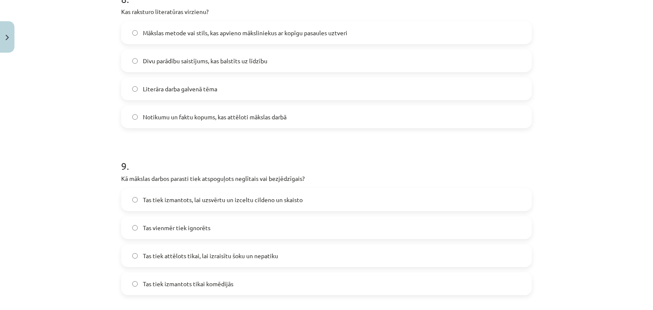
click at [290, 196] on span "Tas tiek izmantots, lai uzsvērtu un izceltu cildeno un skaisto" at bounding box center [223, 200] width 160 height 9
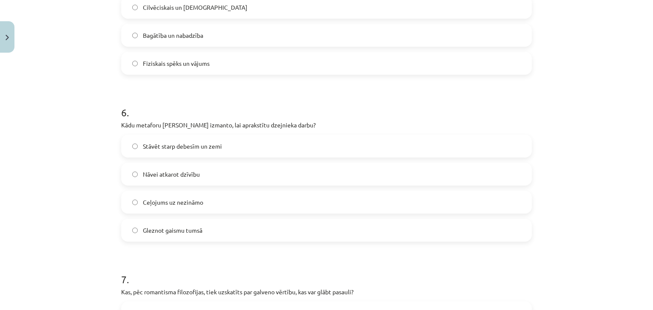
scroll to position [907, 0]
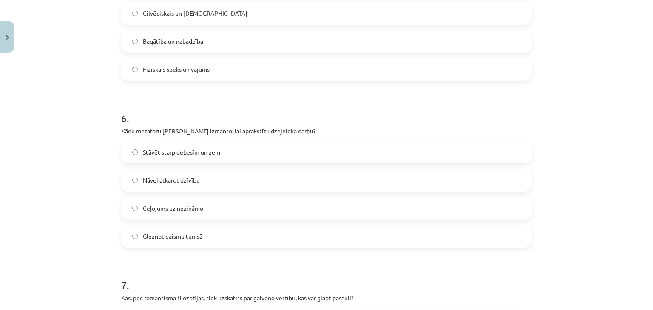
click at [192, 231] on label "Gleznot gaismu tumsā" at bounding box center [326, 236] width 409 height 21
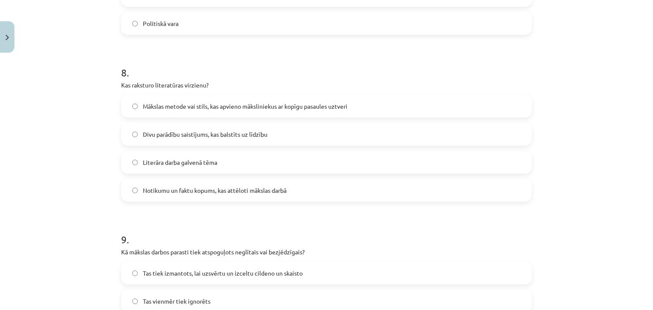
scroll to position [1271, 0]
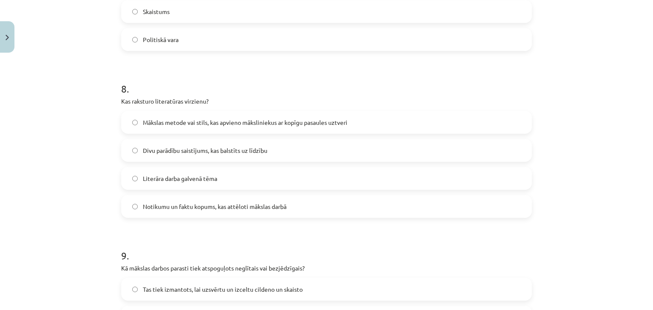
click at [317, 129] on label "Mākslas metode vai stils, kas apvieno māksliniekus ar kopīgu pasaules uztveri" at bounding box center [326, 122] width 409 height 21
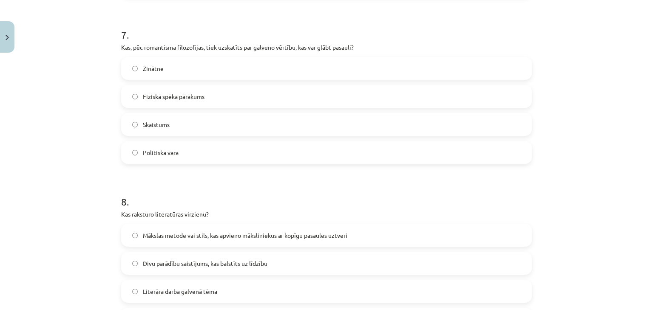
scroll to position [1044, 0]
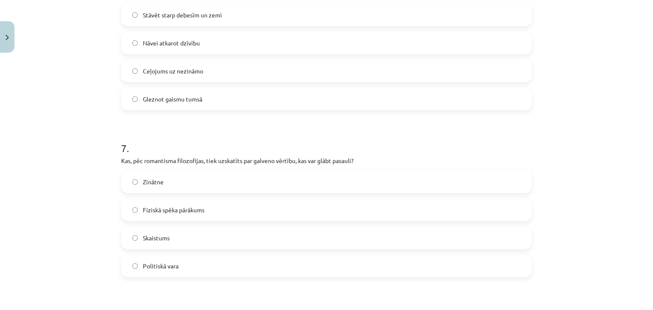
click at [228, 45] on label "Nāvei atkarot dzīvību" at bounding box center [326, 42] width 409 height 21
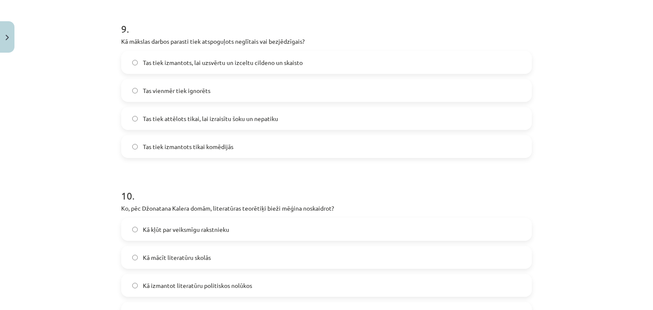
scroll to position [1611, 0]
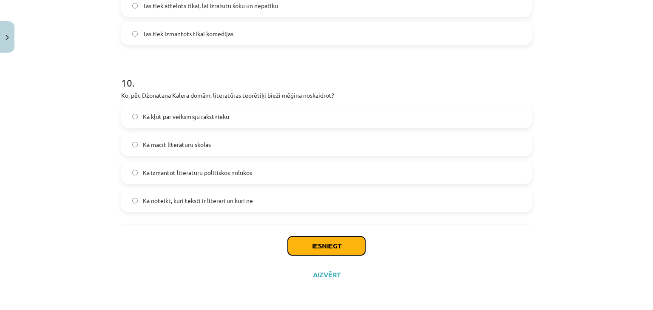
click at [313, 251] on button "Iesniegt" at bounding box center [326, 246] width 77 height 19
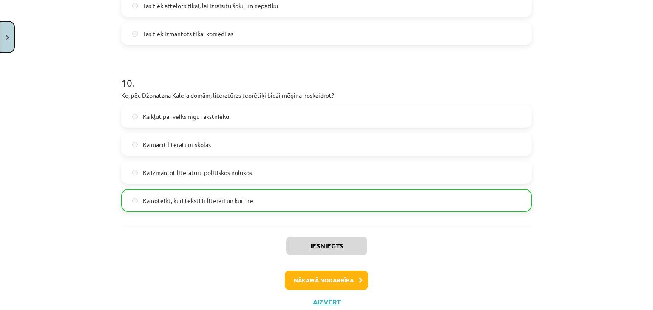
click at [12, 43] on button "Close" at bounding box center [7, 36] width 14 height 31
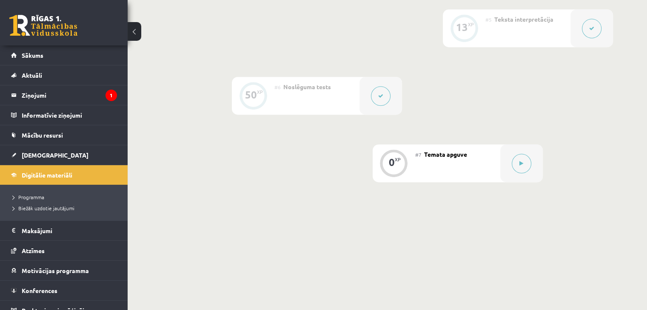
scroll to position [533, 0]
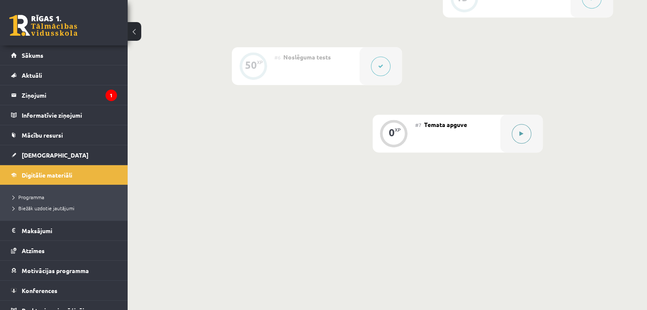
click at [528, 153] on div at bounding box center [521, 134] width 43 height 38
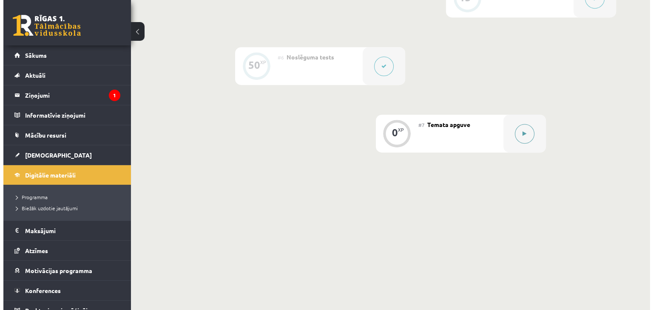
scroll to position [524, 0]
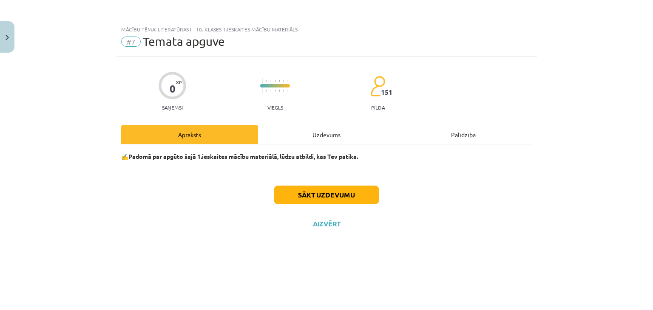
click at [330, 128] on div "Uzdevums" at bounding box center [326, 134] width 137 height 19
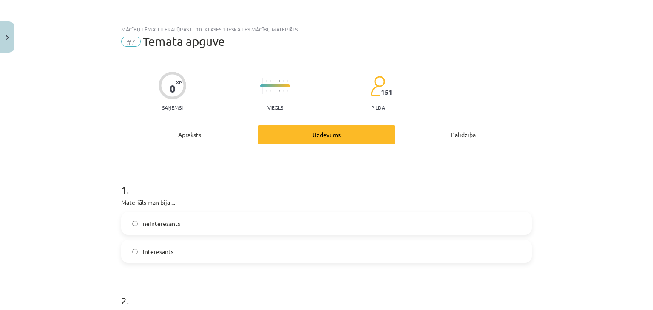
click at [182, 251] on label "interesants" at bounding box center [326, 251] width 409 height 21
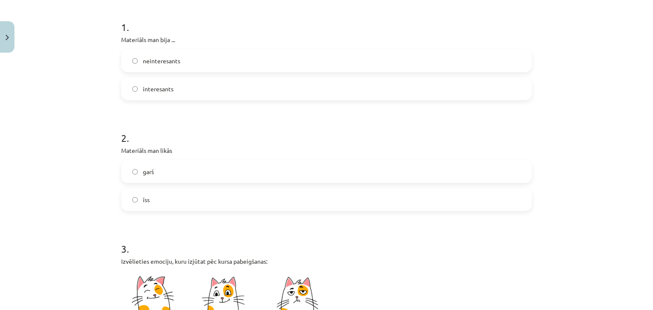
scroll to position [227, 0]
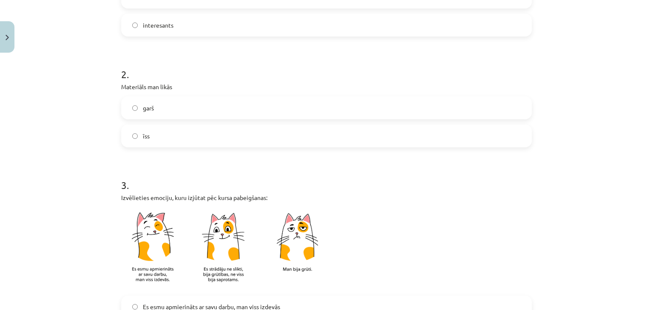
click at [179, 115] on label "garš" at bounding box center [326, 107] width 409 height 21
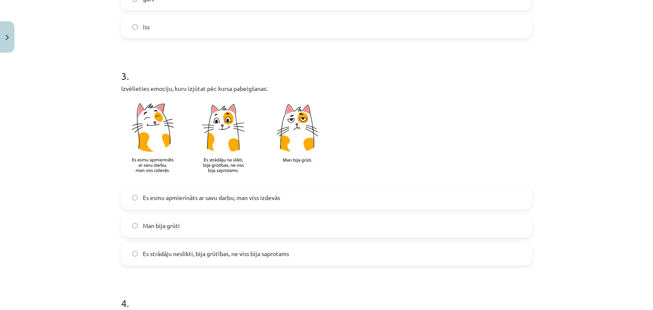
scroll to position [340, 0]
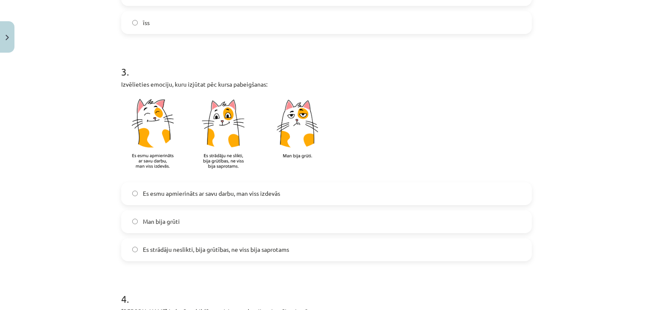
click at [218, 224] on label "Man bija grūti" at bounding box center [326, 221] width 409 height 21
click at [202, 251] on span "Es strādāju neslikti, bija grūtības, ne viss bija saprotams" at bounding box center [216, 249] width 146 height 9
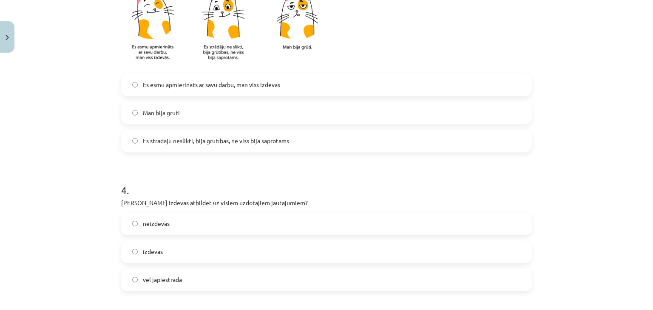
scroll to position [453, 0]
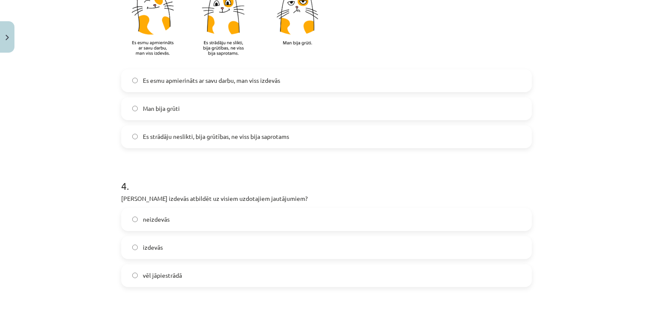
click at [175, 248] on label "izdevās" at bounding box center [326, 247] width 409 height 21
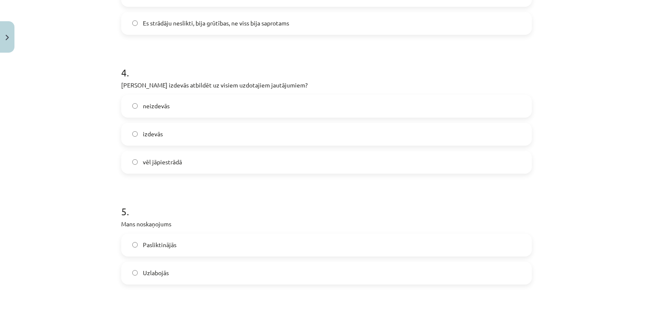
click at [196, 165] on label "vēl jāpiestrādā" at bounding box center [326, 162] width 409 height 21
click at [191, 273] on label "Uzlabojās" at bounding box center [326, 273] width 409 height 21
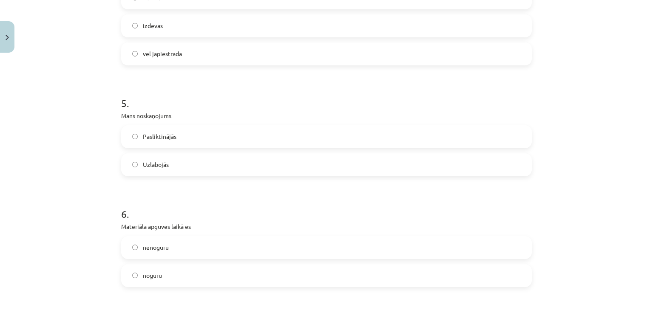
scroll to position [680, 0]
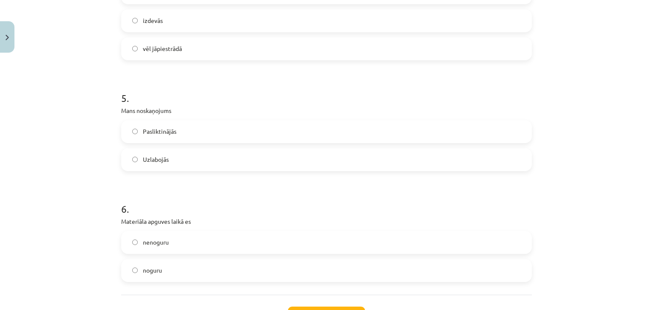
click at [170, 267] on label "noguru" at bounding box center [326, 270] width 409 height 21
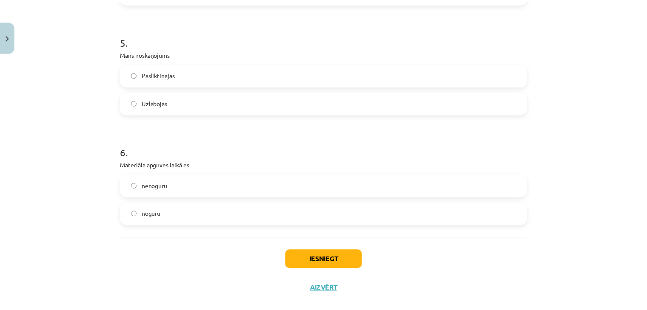
scroll to position [750, 0]
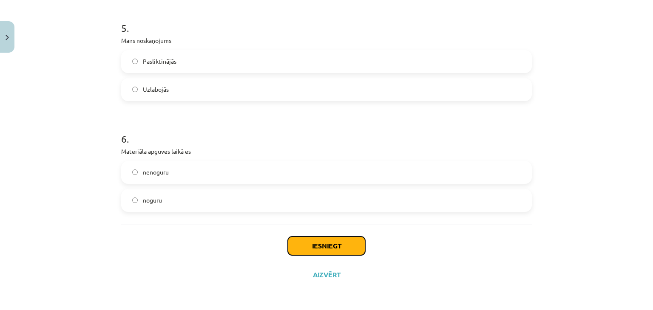
click at [316, 245] on button "Iesniegt" at bounding box center [326, 246] width 77 height 19
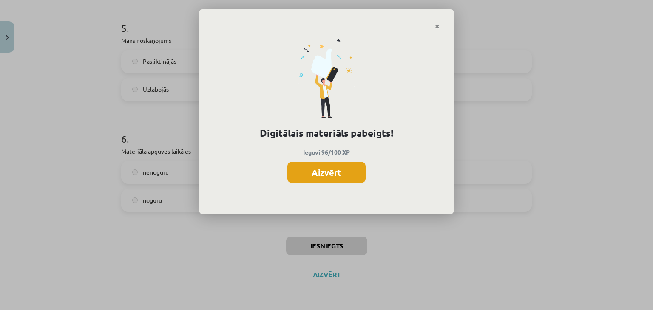
click at [335, 165] on button "Aizvērt" at bounding box center [326, 172] width 78 height 21
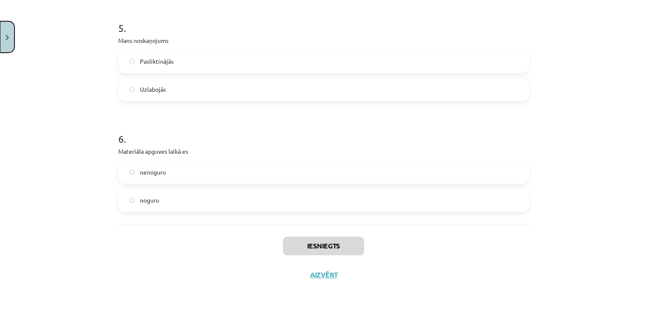
click at [0, 38] on button "Close" at bounding box center [7, 36] width 14 height 31
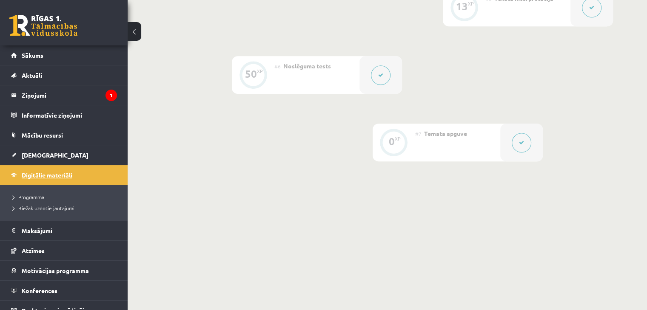
click at [54, 176] on span "Digitālie materiāli" at bounding box center [47, 175] width 51 height 8
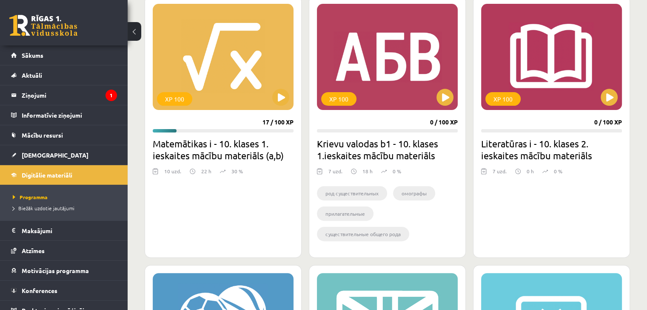
scroll to position [272, 0]
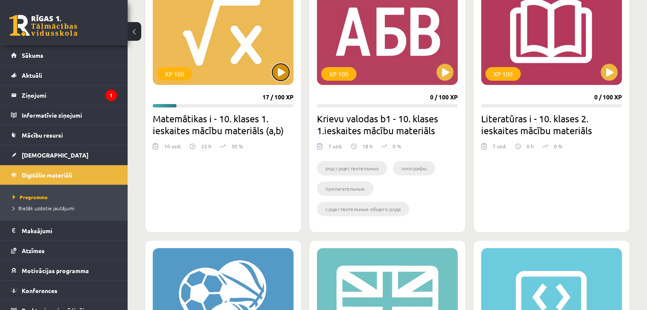
click at [278, 72] on button at bounding box center [280, 72] width 17 height 17
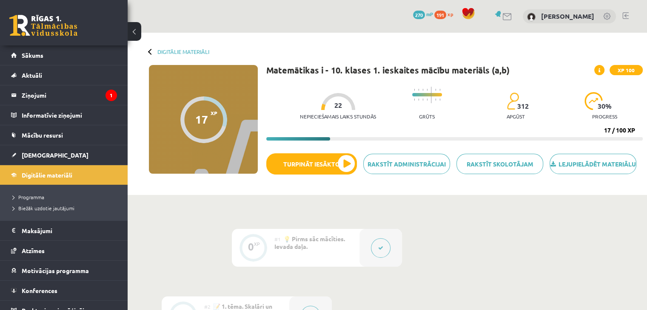
click at [393, 254] on div at bounding box center [380, 248] width 43 height 38
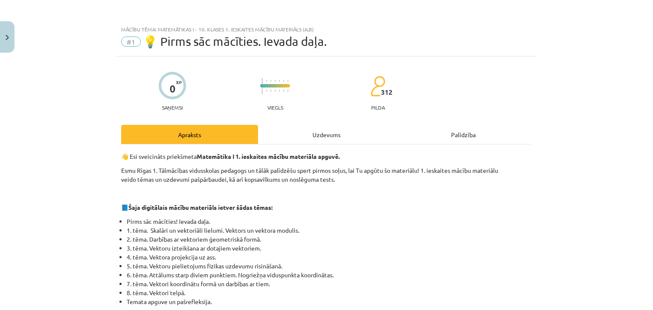
click at [307, 137] on div "Uzdevums" at bounding box center [326, 134] width 137 height 19
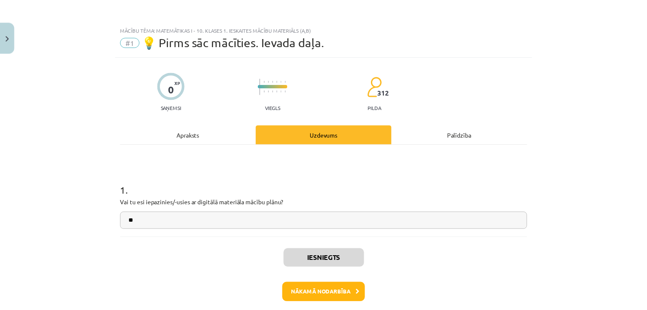
scroll to position [21, 0]
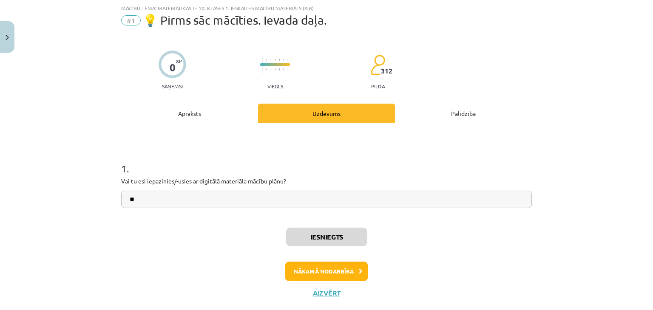
click at [16, 34] on div "Mācību tēma: Matemātikas i - 10. klases 1. ieskaites mācību materiāls (a,b) #1 …" at bounding box center [326, 155] width 653 height 310
click at [2, 38] on button "Close" at bounding box center [7, 36] width 14 height 31
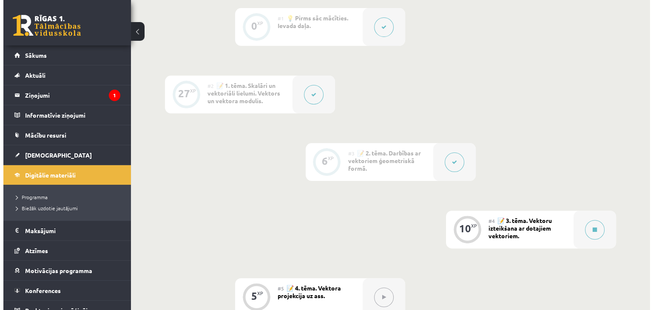
scroll to position [227, 0]
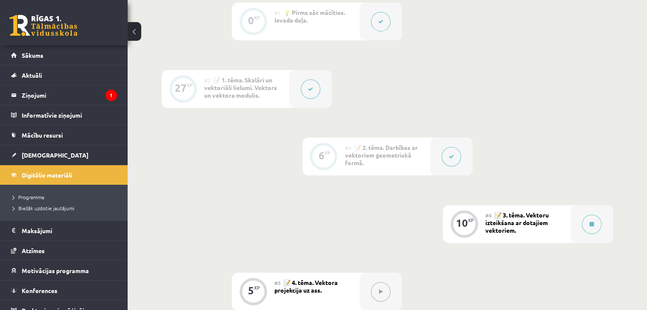
click at [307, 90] on button at bounding box center [311, 90] width 20 height 20
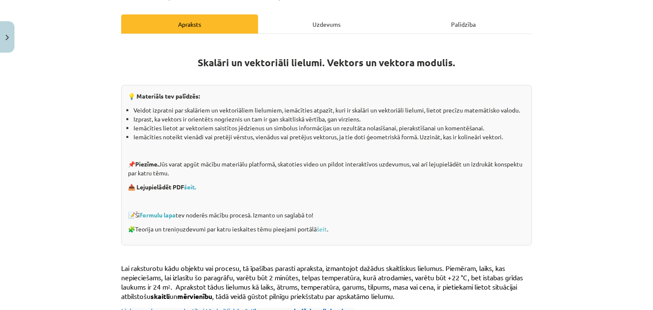
scroll to position [113, 0]
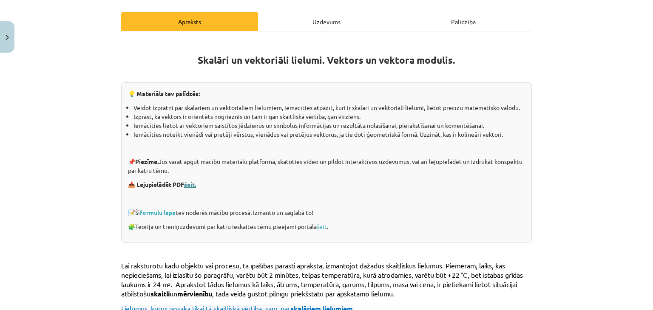
click at [191, 184] on link "šeit." at bounding box center [190, 185] width 12 height 8
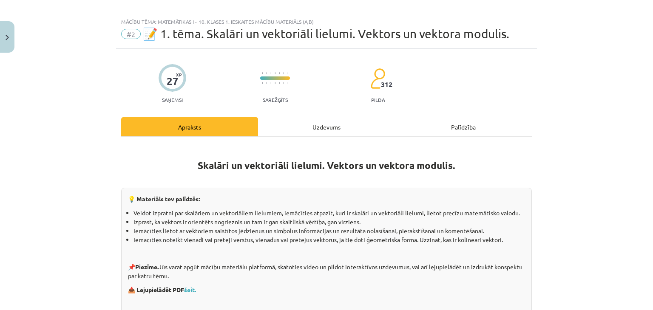
scroll to position [0, 0]
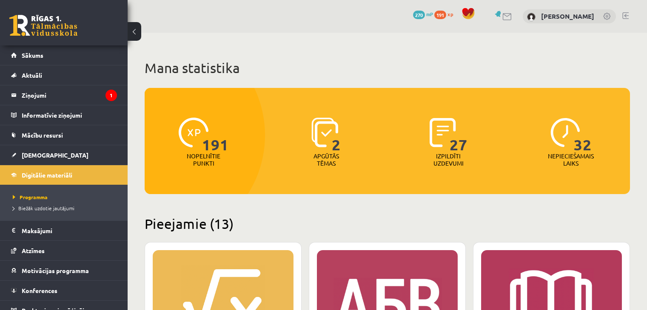
scroll to position [272, 0]
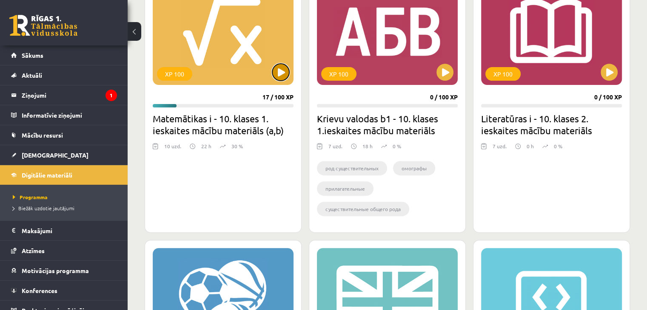
click at [282, 77] on button at bounding box center [280, 72] width 17 height 17
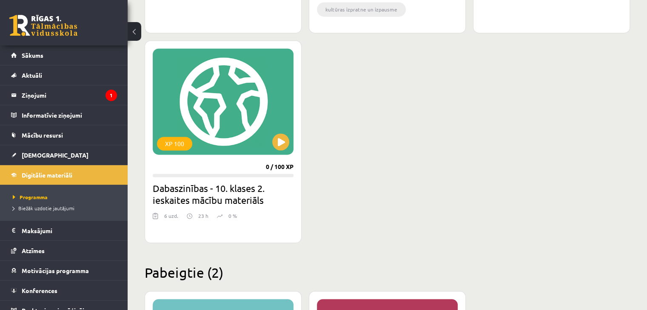
scroll to position [1532, 0]
